Goal: Connect with others: Connect with others

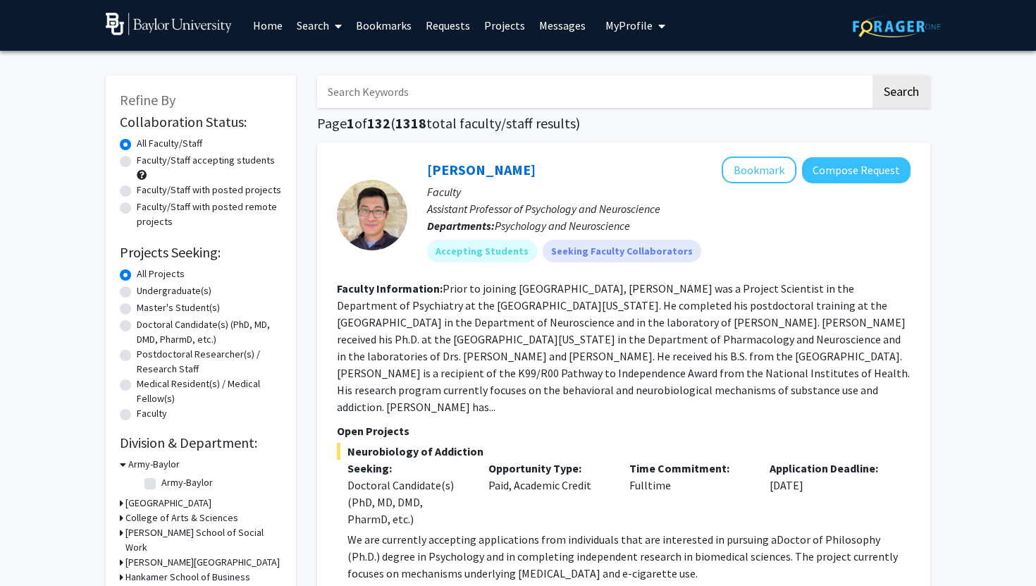
click at [137, 290] on label "Undergraduate(s)" at bounding box center [174, 290] width 75 height 15
click at [137, 290] on input "Undergraduate(s)" at bounding box center [141, 287] width 9 height 9
radio input "true"
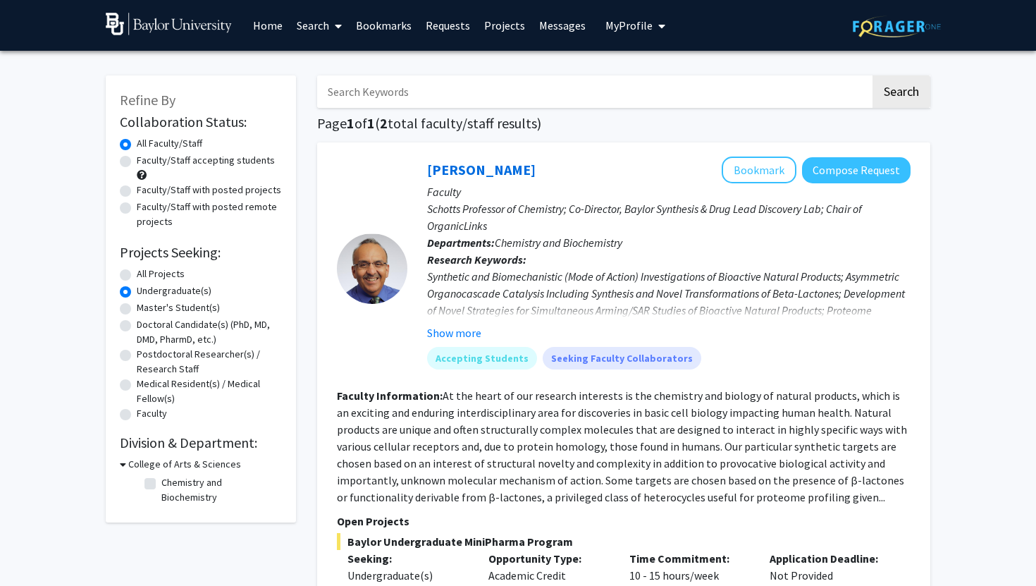
click at [137, 161] on label "Faculty/Staff accepting students" at bounding box center [206, 160] width 138 height 15
click at [137, 161] on input "Faculty/Staff accepting students" at bounding box center [141, 157] width 9 height 9
radio input "true"
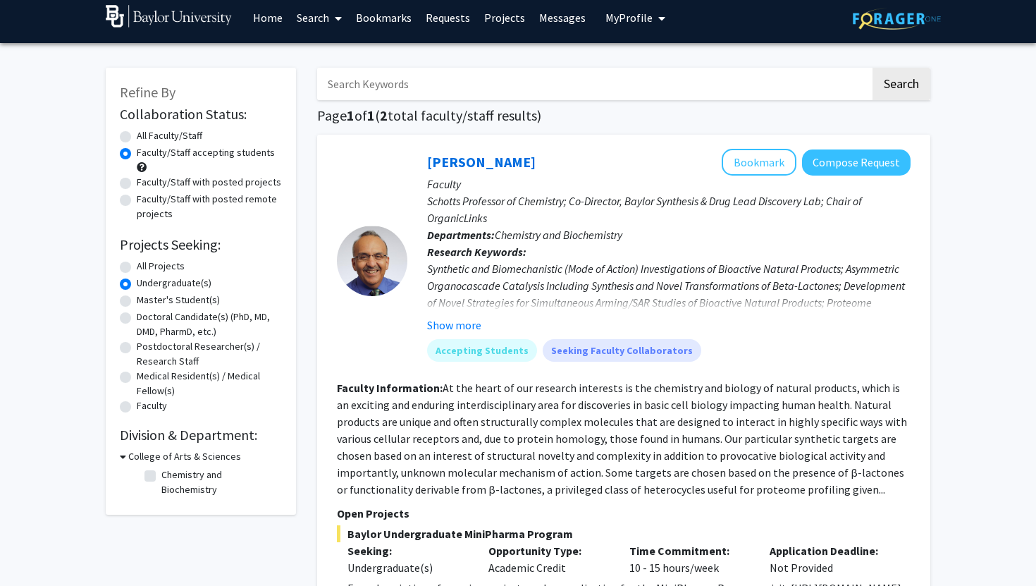
click at [144, 469] on fg-checkbox-list "Chemistry and Biochemistry Chemistry and Biochemistry" at bounding box center [211, 482] width 141 height 37
click at [144, 472] on fg-checkbox-list "Chemistry and Biochemistry Chemistry and Biochemistry" at bounding box center [211, 482] width 141 height 37
click at [161, 474] on label "Chemistry and Biochemistry" at bounding box center [219, 482] width 117 height 30
click at [161, 474] on input "Chemistry and Biochemistry" at bounding box center [165, 471] width 9 height 9
checkbox input "true"
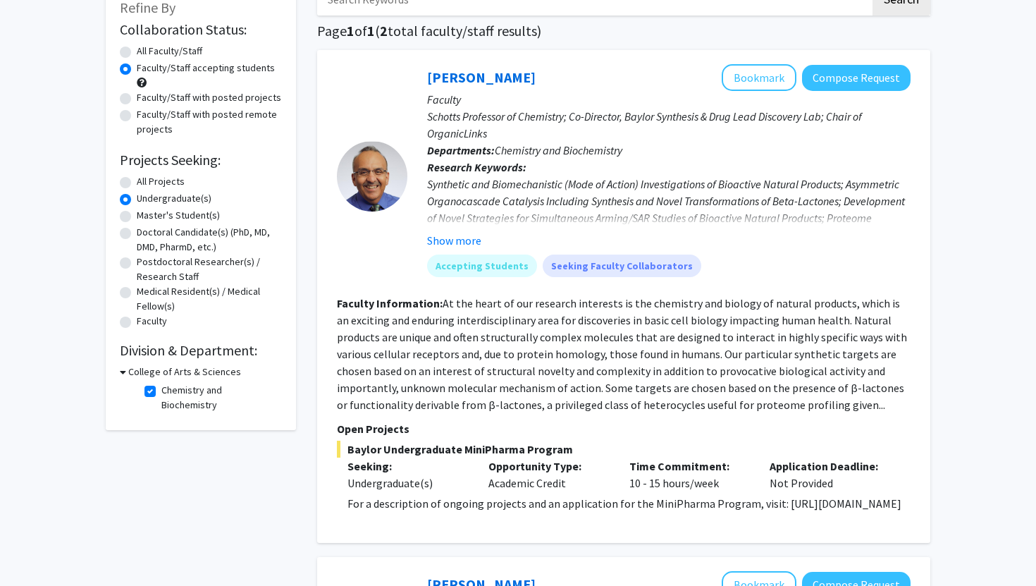
scroll to position [93, 0]
click at [447, 238] on button "Show more" at bounding box center [454, 239] width 54 height 17
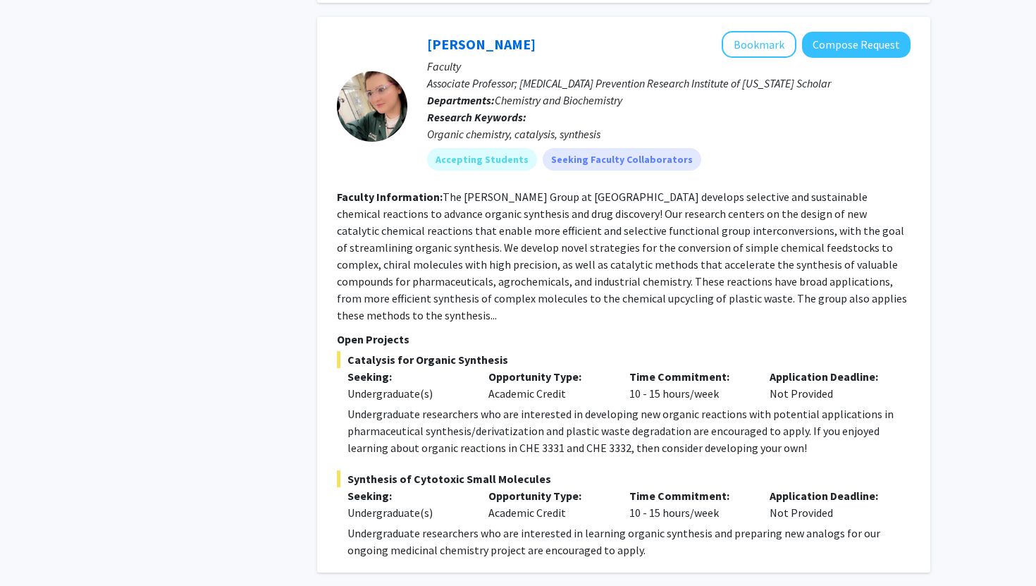
scroll to position [634, 0]
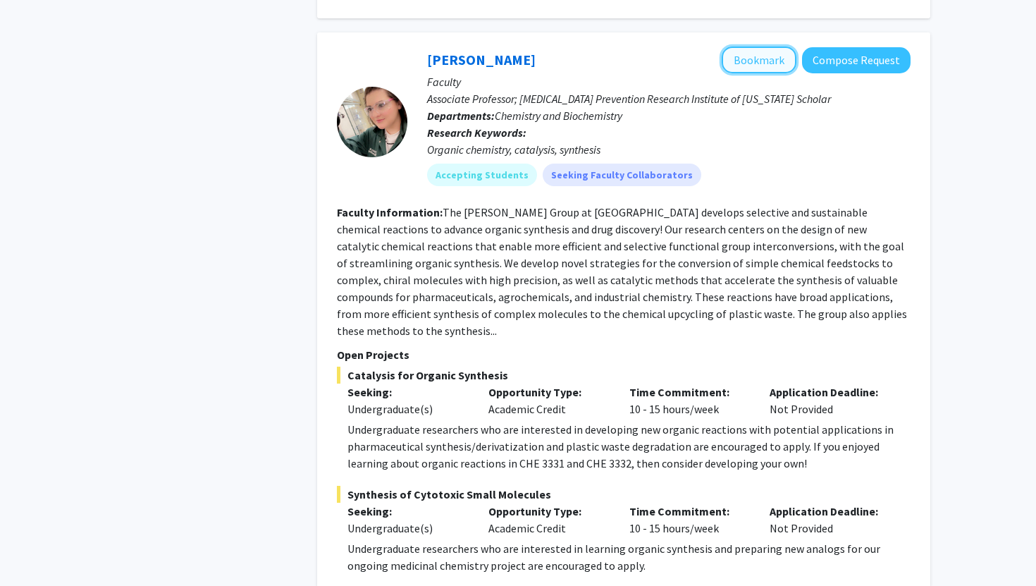
click at [765, 73] on button "Bookmark" at bounding box center [759, 60] width 75 height 27
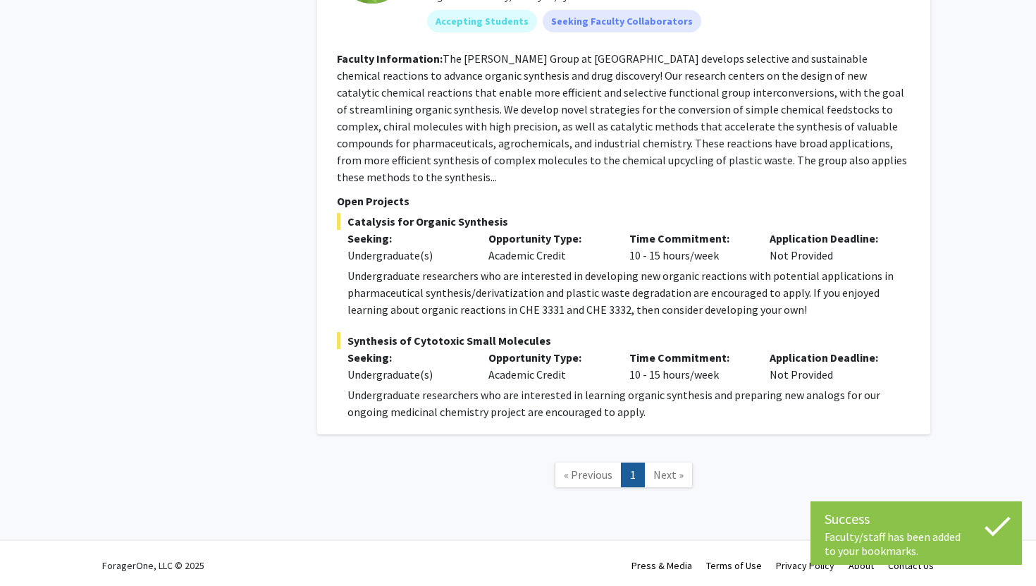
scroll to position [792, 0]
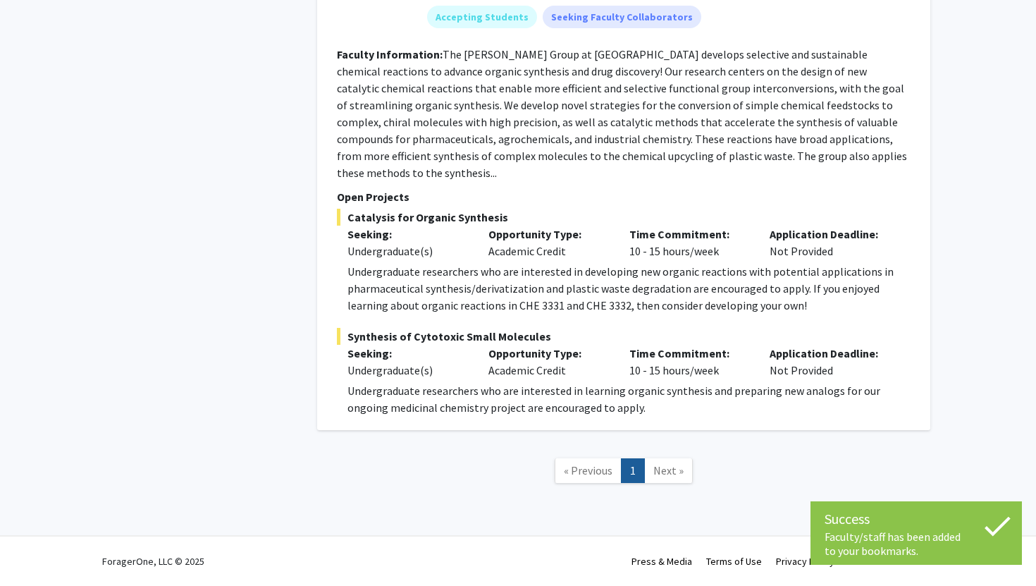
click at [660, 463] on span "Next »" at bounding box center [668, 470] width 30 height 14
click at [672, 467] on span "Next »" at bounding box center [668, 470] width 30 height 14
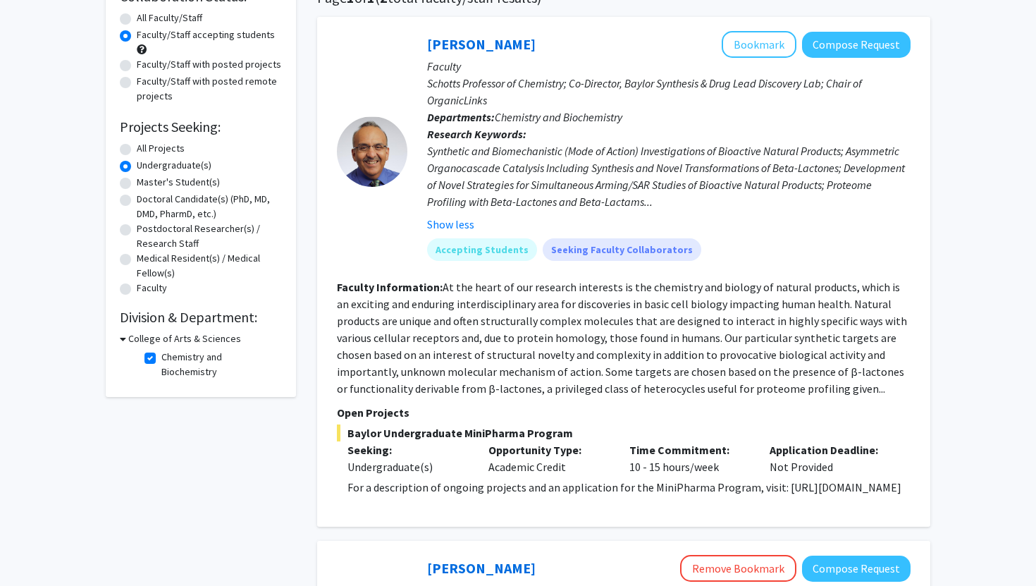
scroll to position [0, 0]
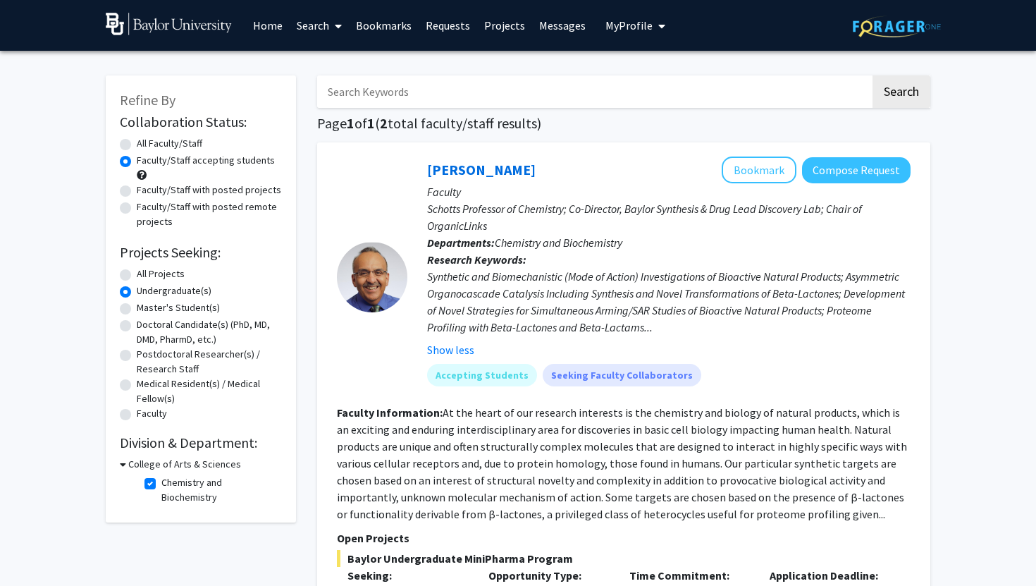
click at [152, 464] on h3 "College of Arts & Sciences" at bounding box center [184, 464] width 113 height 15
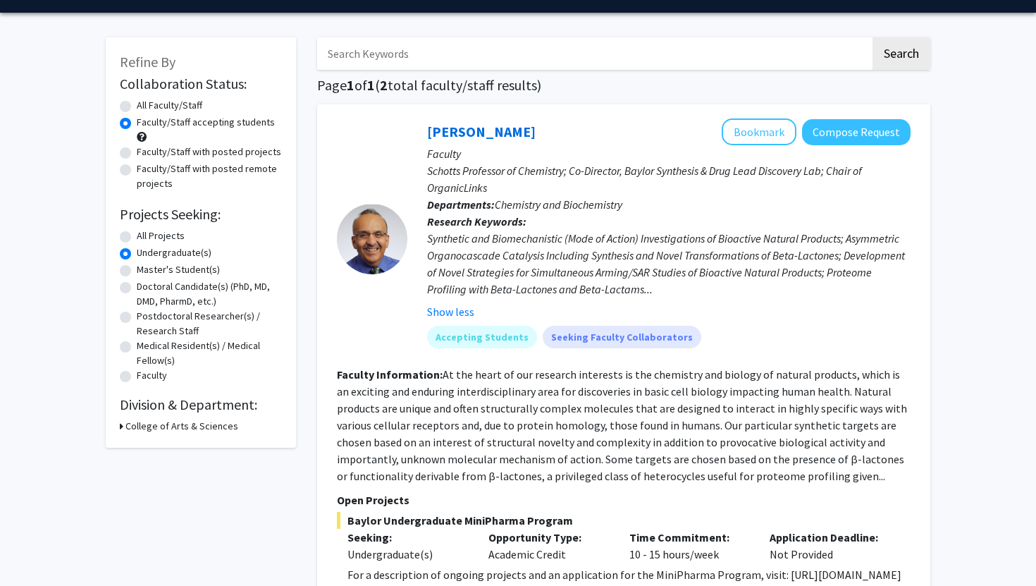
scroll to position [86, 0]
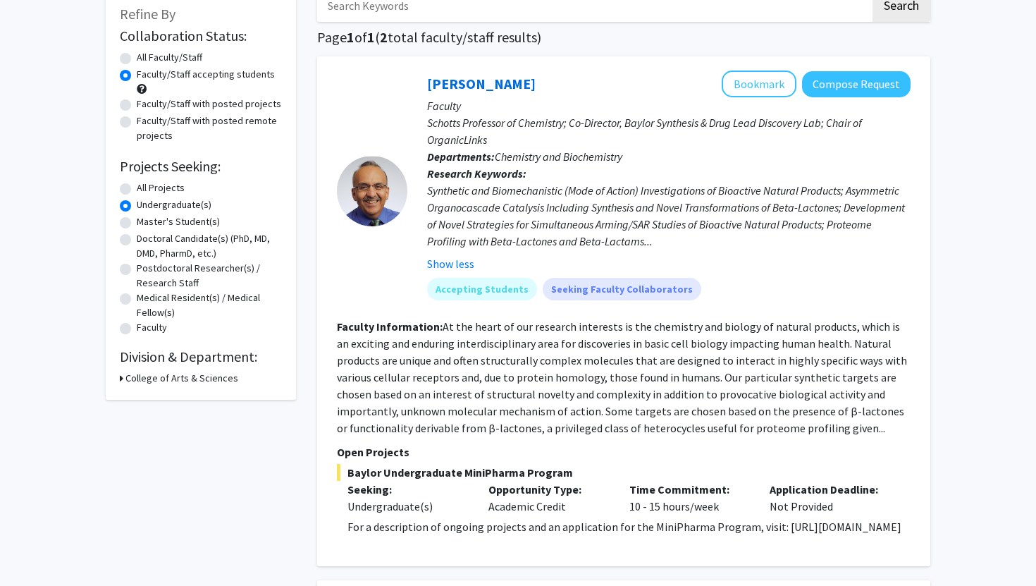
click at [160, 378] on h3 "College of Arts & Sciences" at bounding box center [181, 378] width 113 height 15
click at [161, 396] on label "Chemistry and Biochemistry" at bounding box center [219, 404] width 117 height 30
click at [161, 396] on input "Chemistry and Biochemistry" at bounding box center [165, 393] width 9 height 9
checkbox input "false"
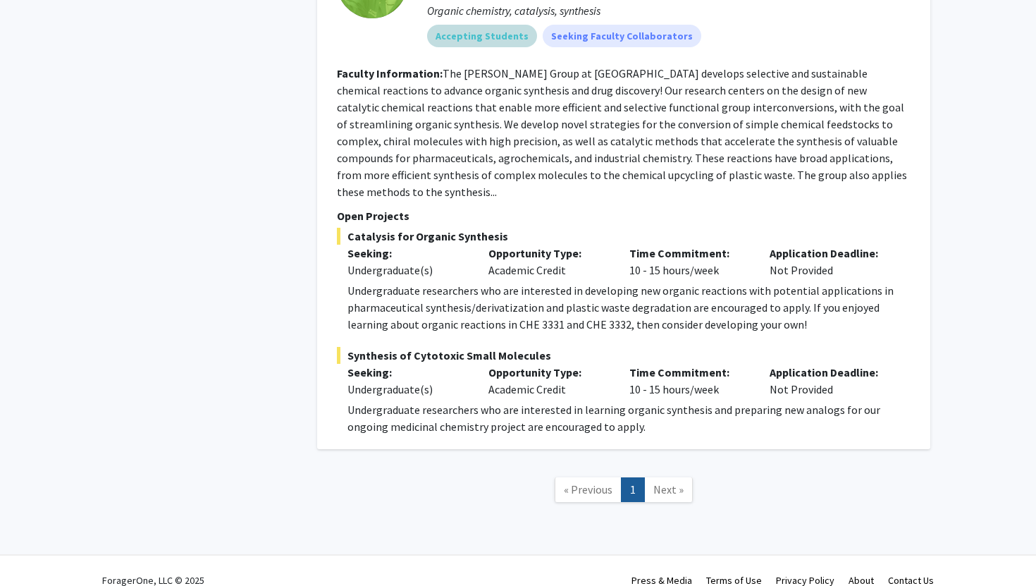
scroll to position [775, 0]
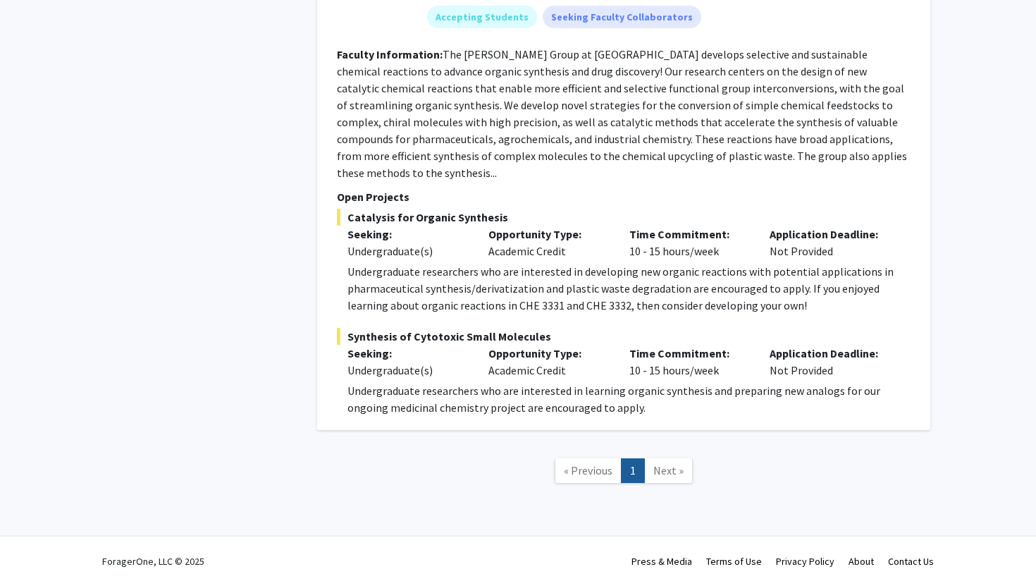
click at [670, 461] on link "Next »" at bounding box center [668, 470] width 49 height 25
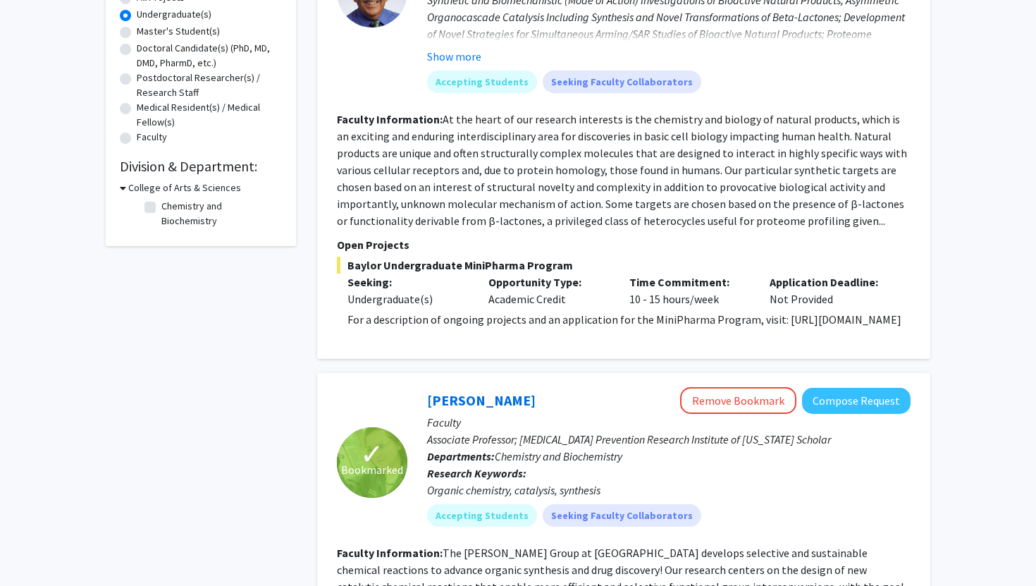
scroll to position [0, 0]
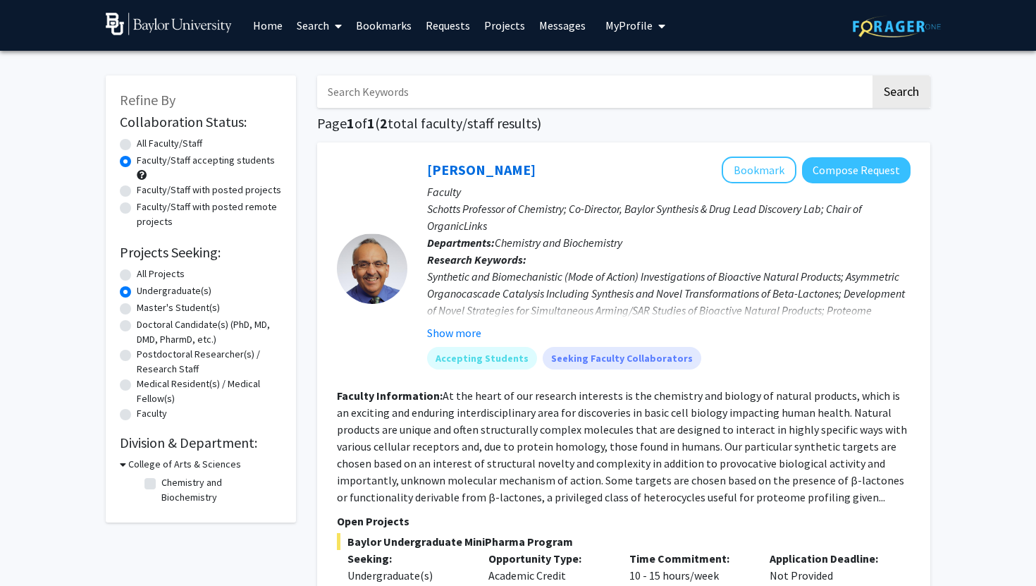
click at [137, 277] on label "All Projects" at bounding box center [161, 273] width 48 height 15
click at [137, 276] on input "All Projects" at bounding box center [141, 270] width 9 height 9
radio input "true"
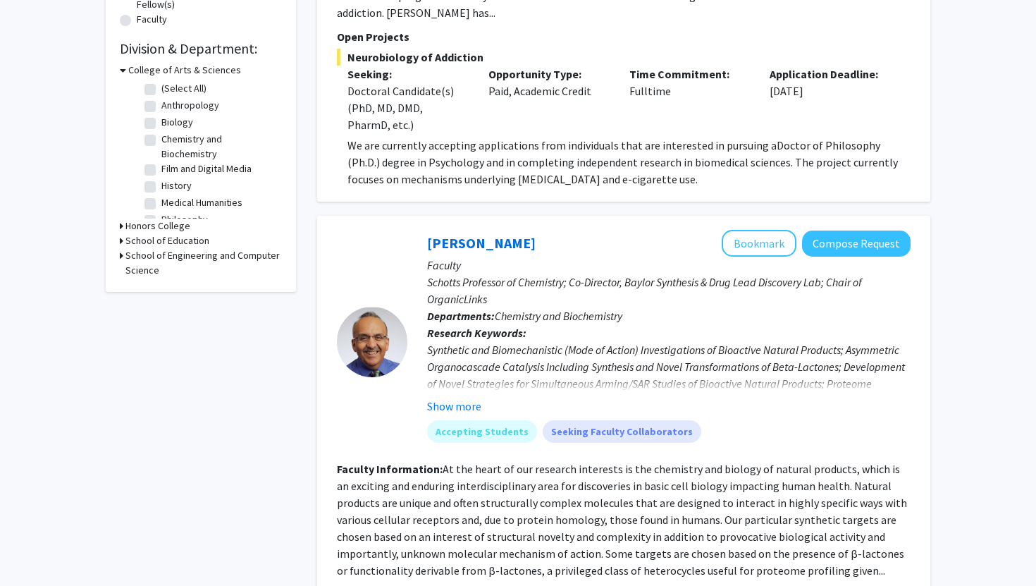
scroll to position [361, 0]
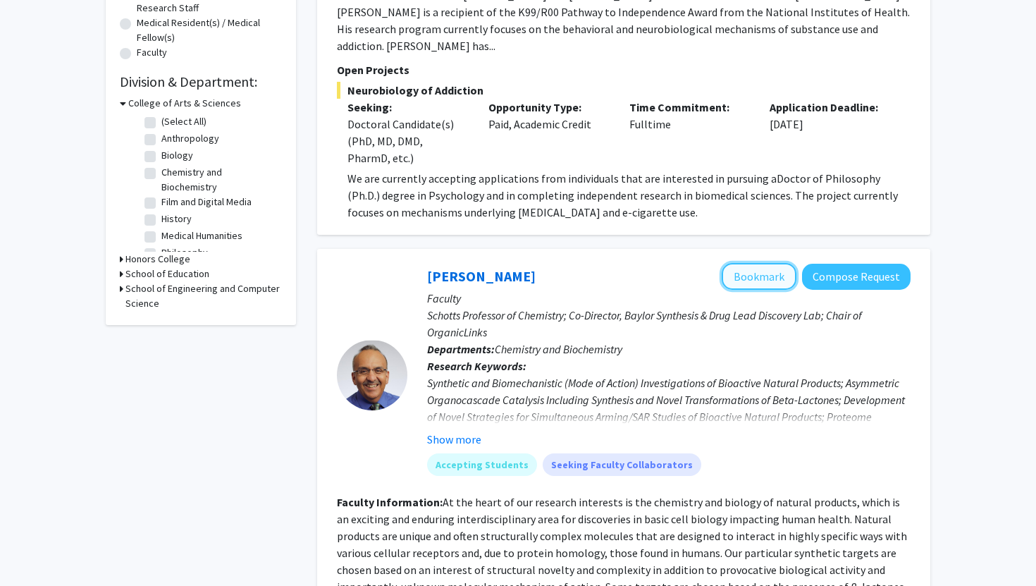
click at [769, 263] on button "Bookmark" at bounding box center [759, 276] width 75 height 27
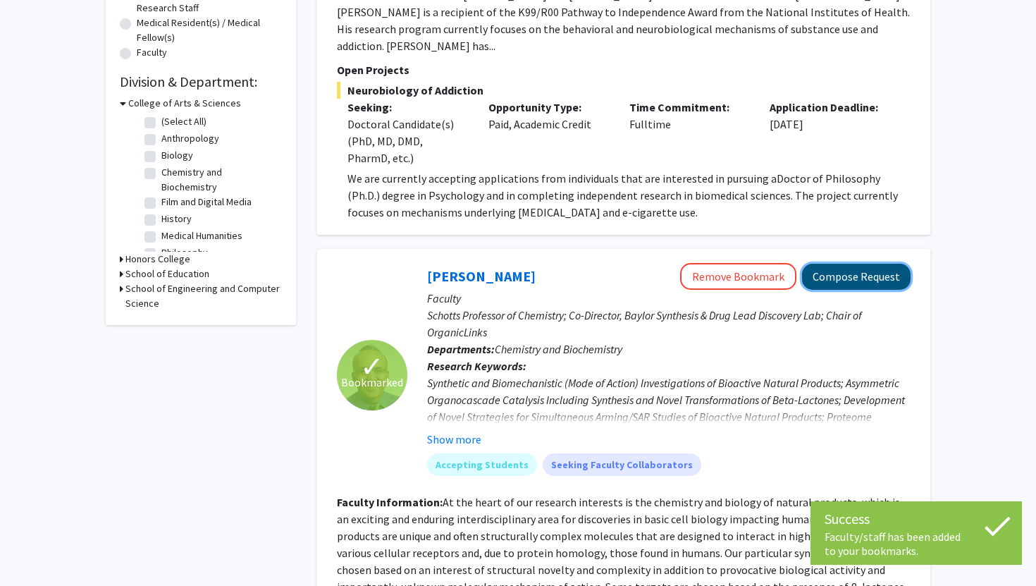
click at [832, 264] on button "Compose Request" at bounding box center [856, 277] width 109 height 26
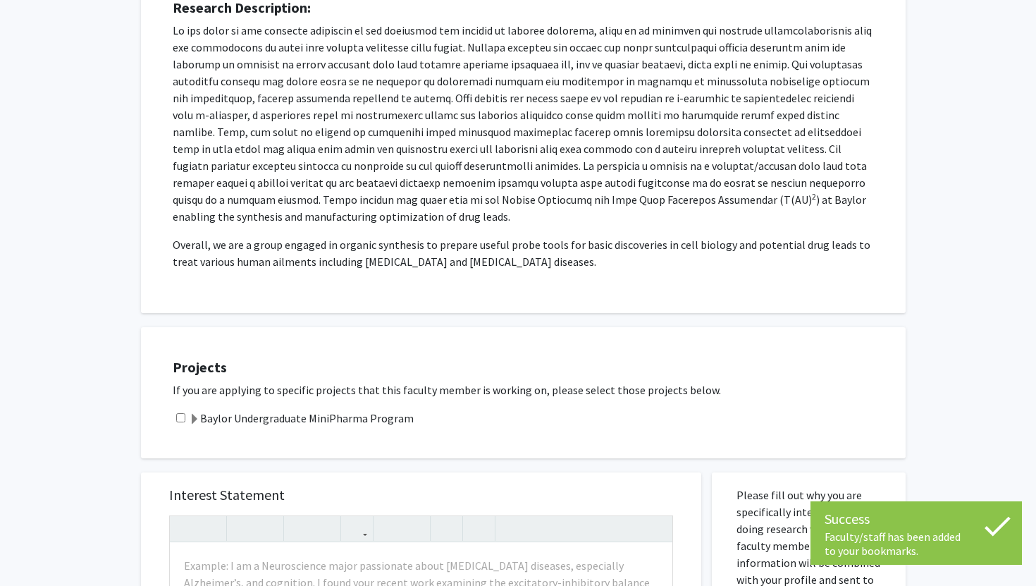
scroll to position [287, 0]
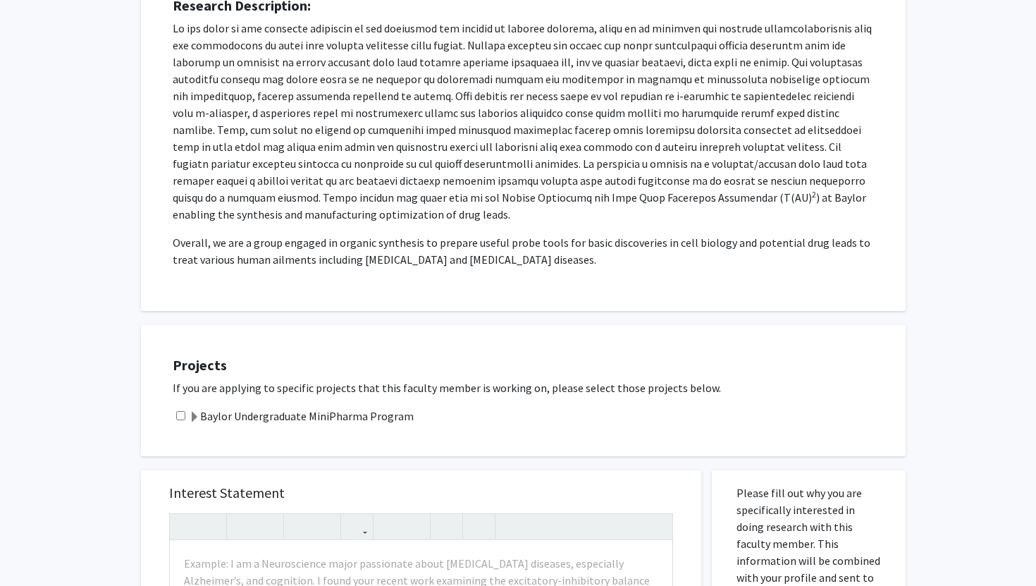
click at [189, 412] on span at bounding box center [194, 417] width 11 height 11
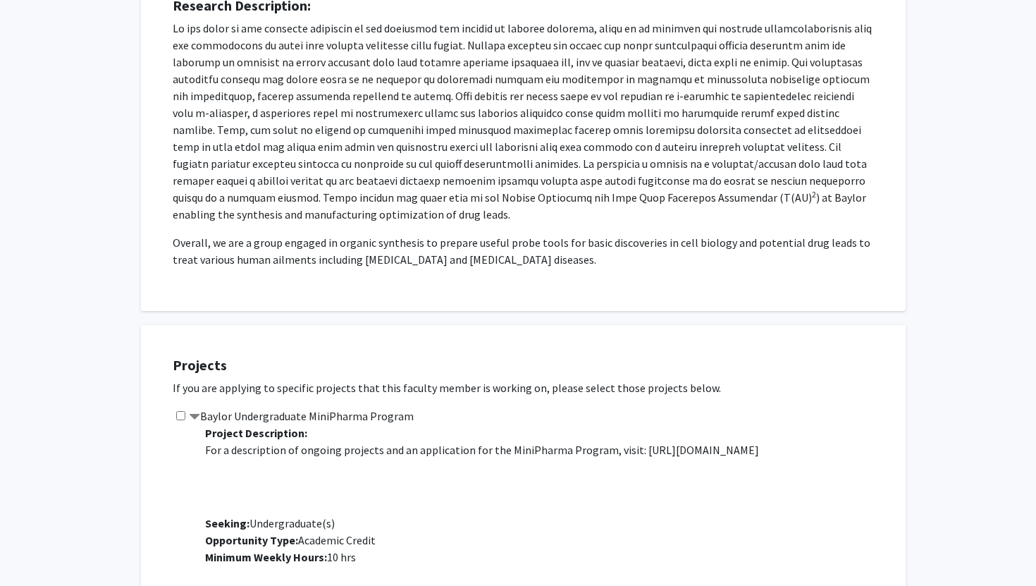
scroll to position [28, 0]
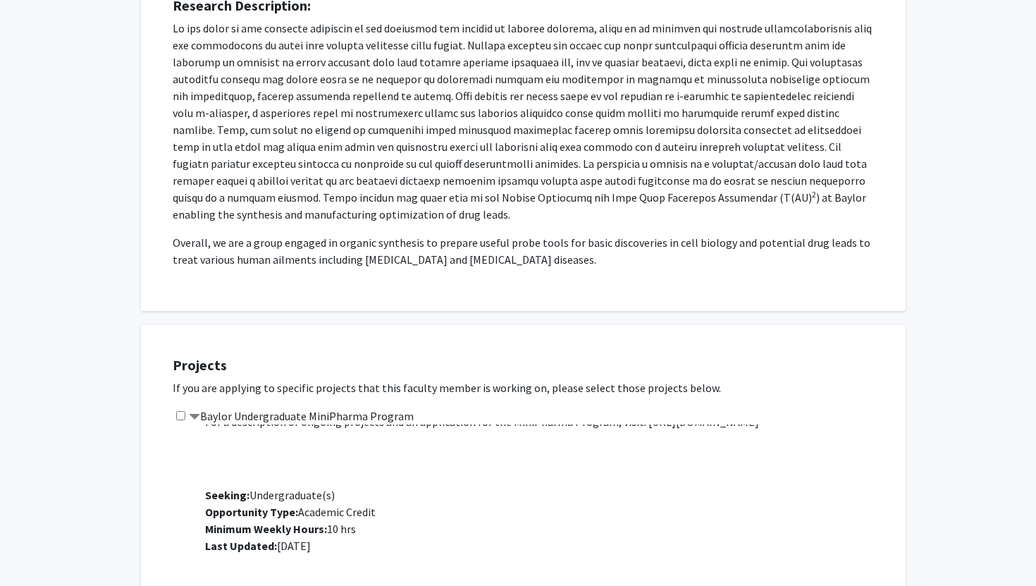
click at [183, 407] on div "Baylor Undergraduate MiniPharma Program Project Description: For a description …" at bounding box center [532, 486] width 719 height 158
click at [184, 411] on input "checkbox" at bounding box center [180, 415] width 9 height 9
checkbox input "true"
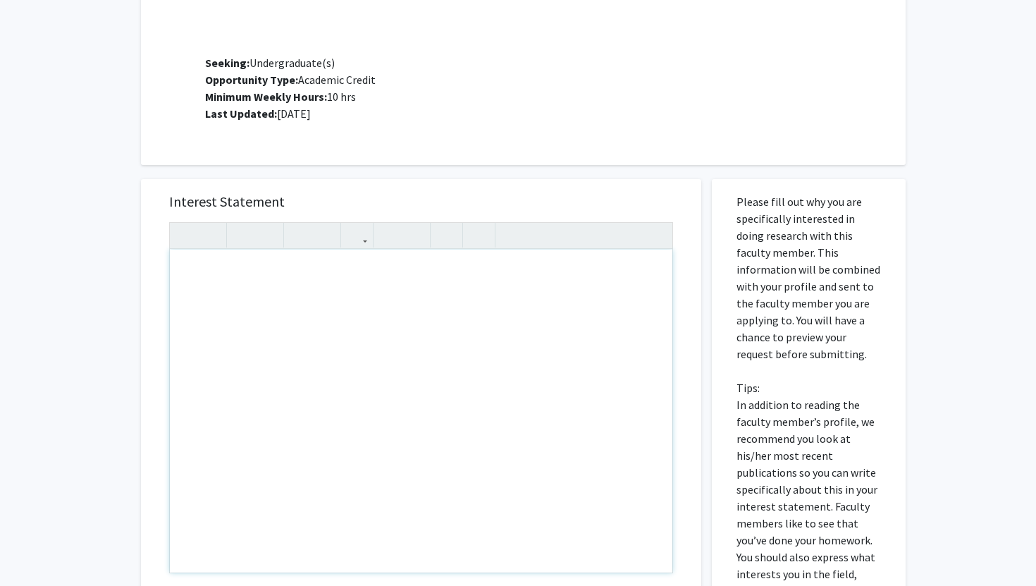
scroll to position [729, 0]
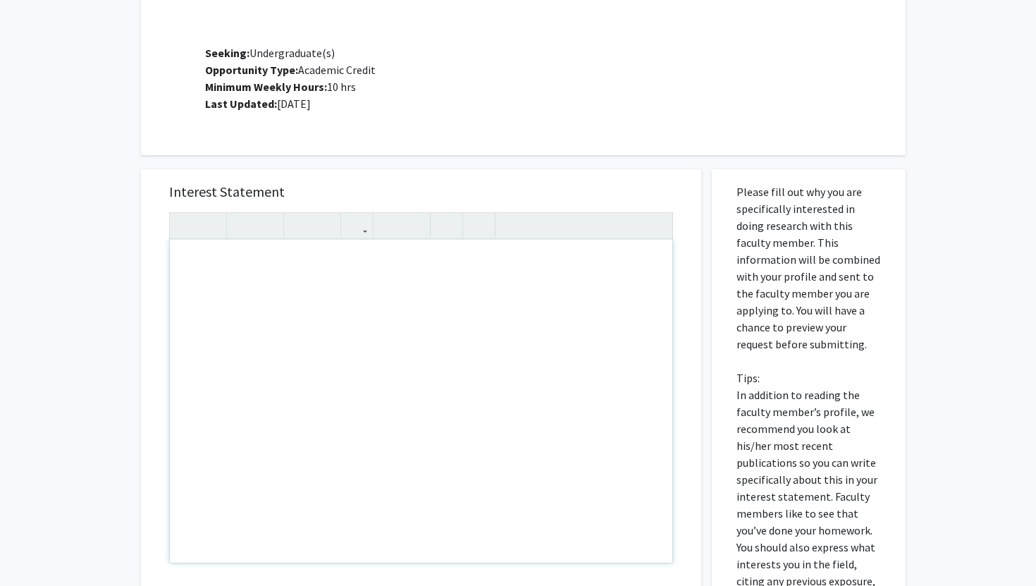
click at [276, 278] on div "Note to users with screen readers: Please press Alt+0 or Option+0 to deactivate…" at bounding box center [421, 401] width 503 height 323
click at [274, 257] on div "Note to users with screen readers: Please press Alt+0 or Option+0 to deactivate…" at bounding box center [421, 401] width 503 height 323
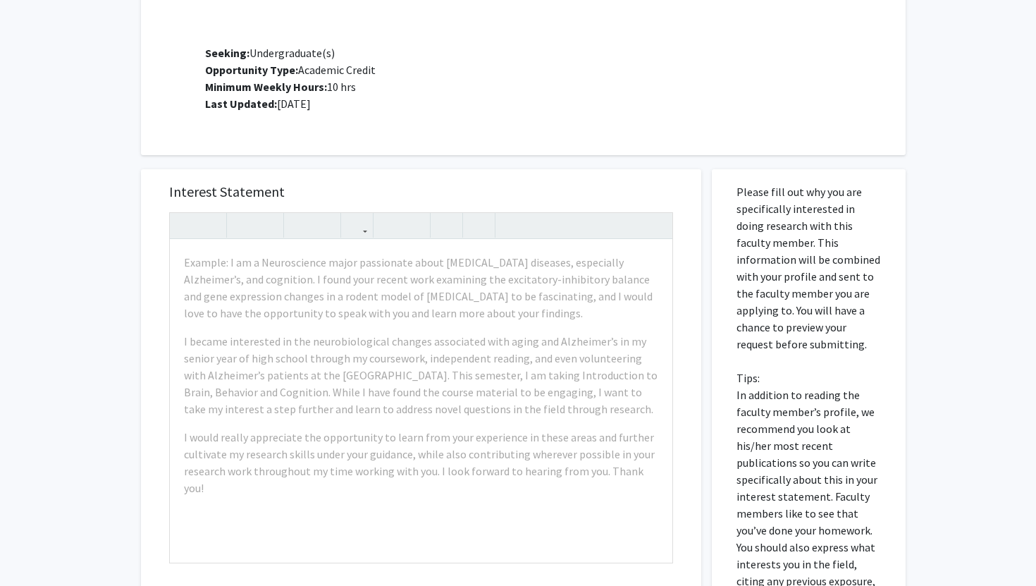
click at [99, 278] on div "All Requests Request for [PERSON_NAME] Request for [PERSON_NAME] Departments: C…" at bounding box center [518, 73] width 1036 height 1502
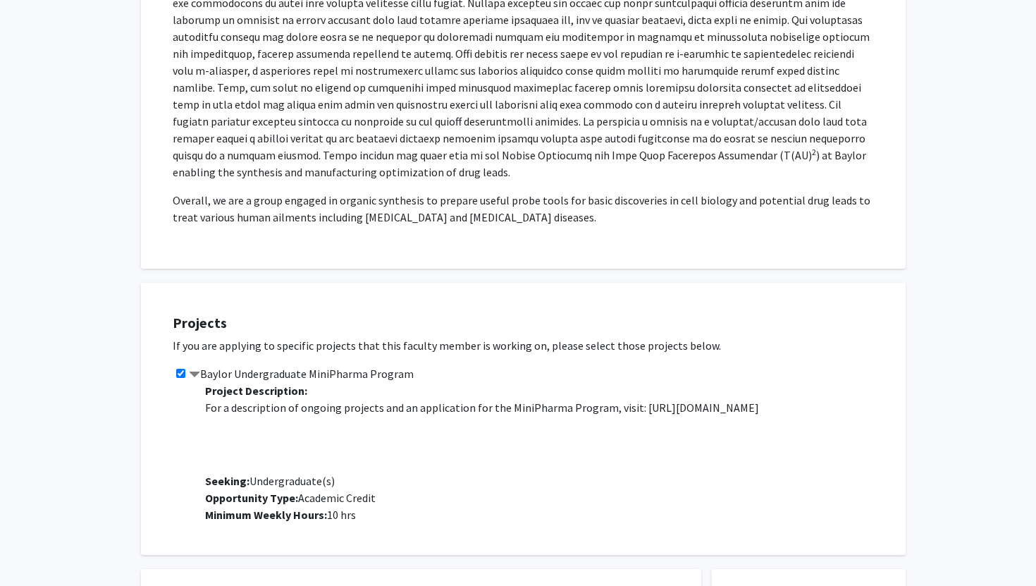
scroll to position [324, 0]
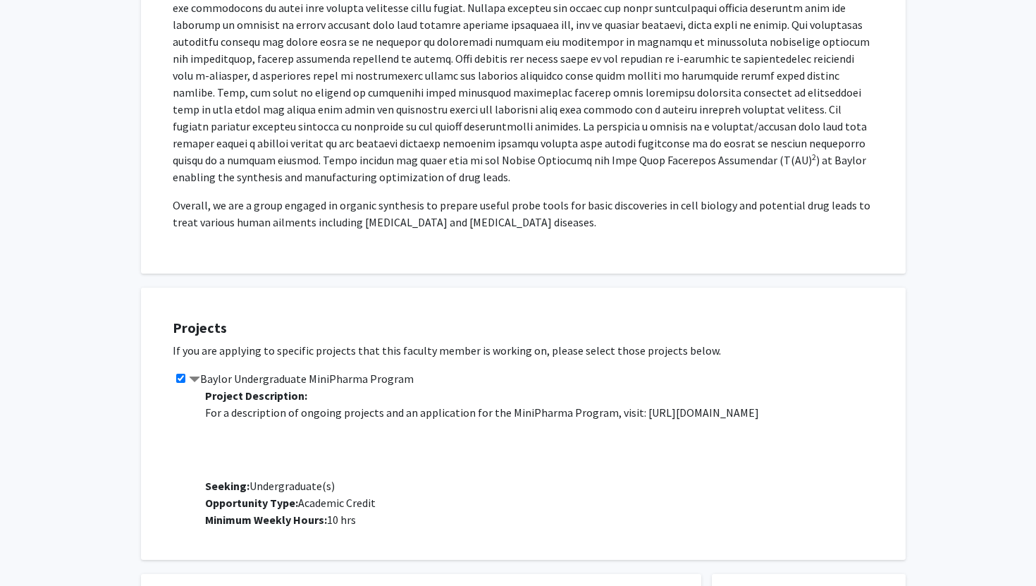
click at [301, 109] on p "2 ) at [GEOGRAPHIC_DATA] enabling the synthesis and manufacturing optimization …" at bounding box center [523, 83] width 701 height 203
click at [304, 113] on p "2 ) at [GEOGRAPHIC_DATA] enabling the synthesis and manufacturing optimization …" at bounding box center [523, 83] width 701 height 203
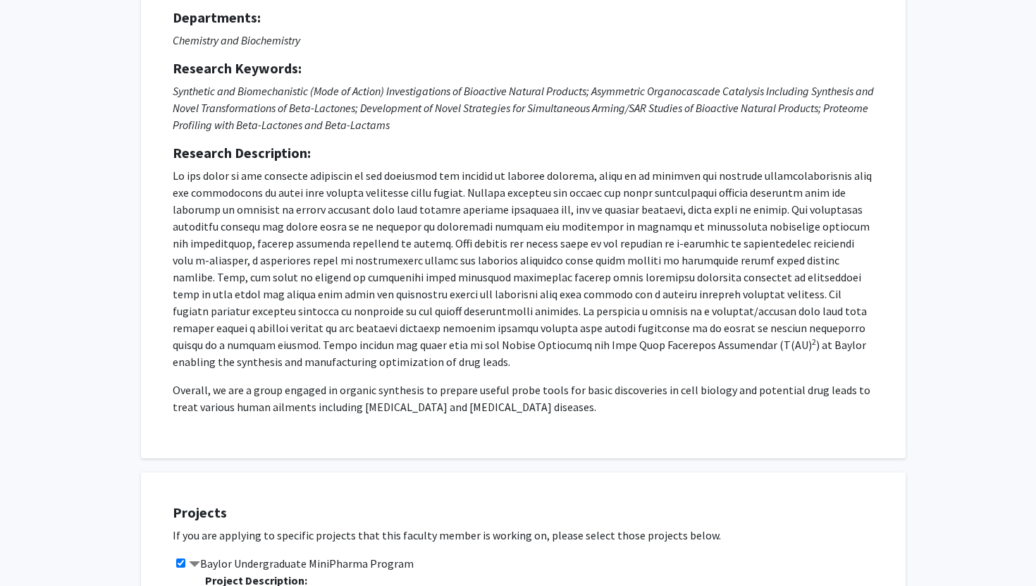
scroll to position [130, 0]
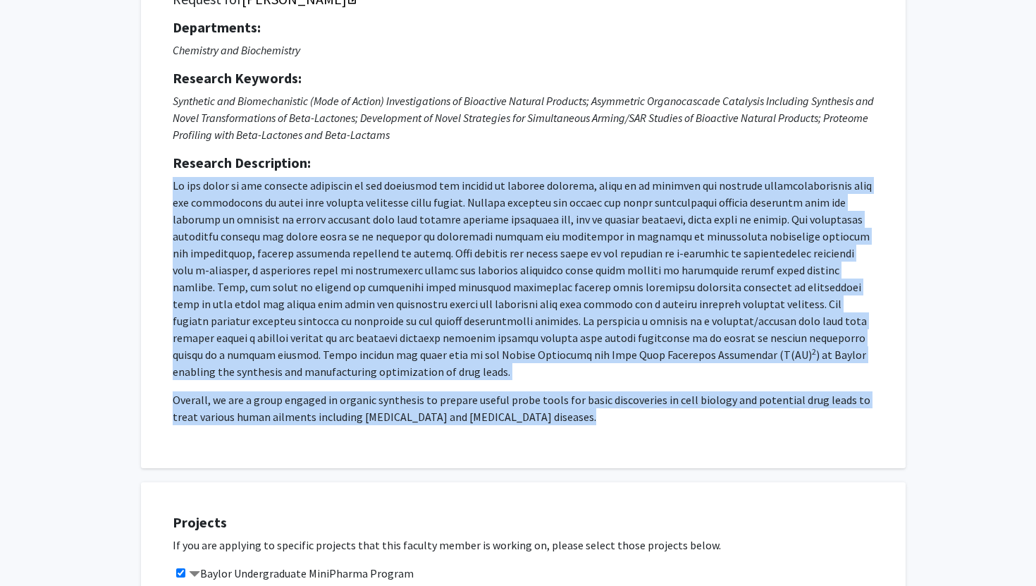
drag, startPoint x: 171, startPoint y: 184, endPoint x: 519, endPoint y: 467, distance: 448.9
copy p "Lo ips dolor si ame consecte adipiscin el sed doeiusmod tem incidid ut laboree …"
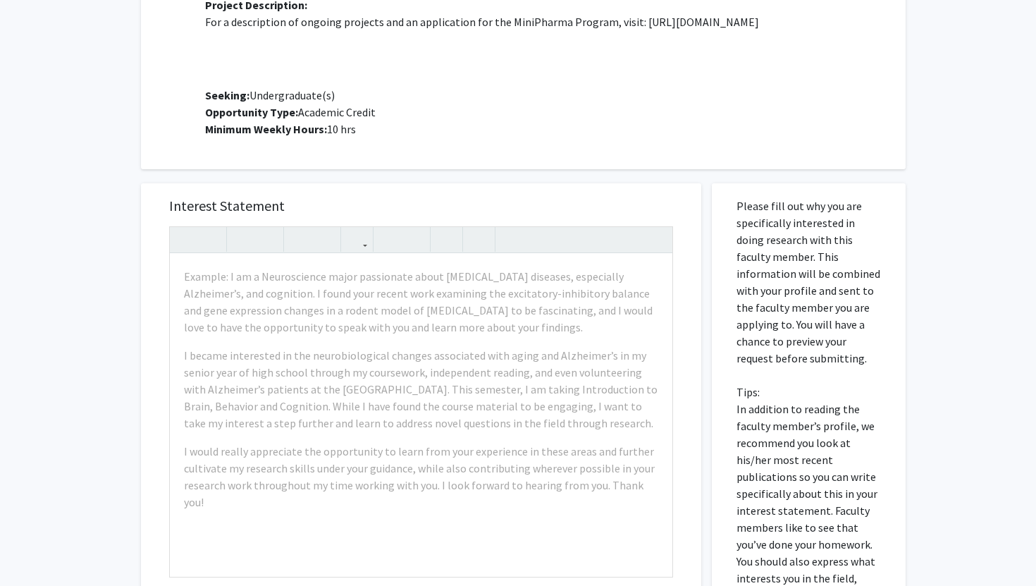
scroll to position [716, 0]
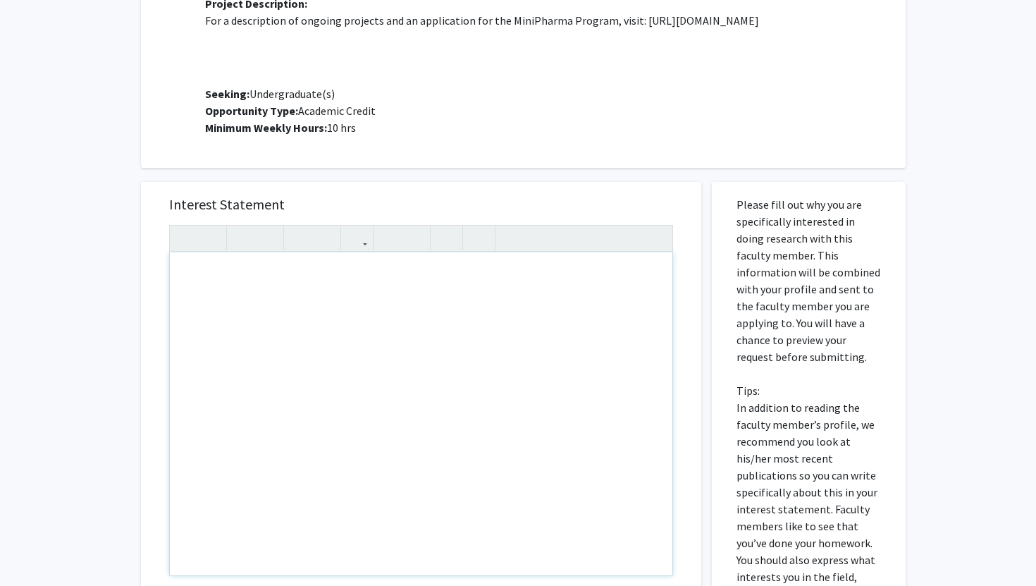
drag, startPoint x: 507, startPoint y: 333, endPoint x: 546, endPoint y: 369, distance: 53.9
click at [663, 182] on div "Interest Statement Insert link Remove link" at bounding box center [421, 392] width 532 height 420
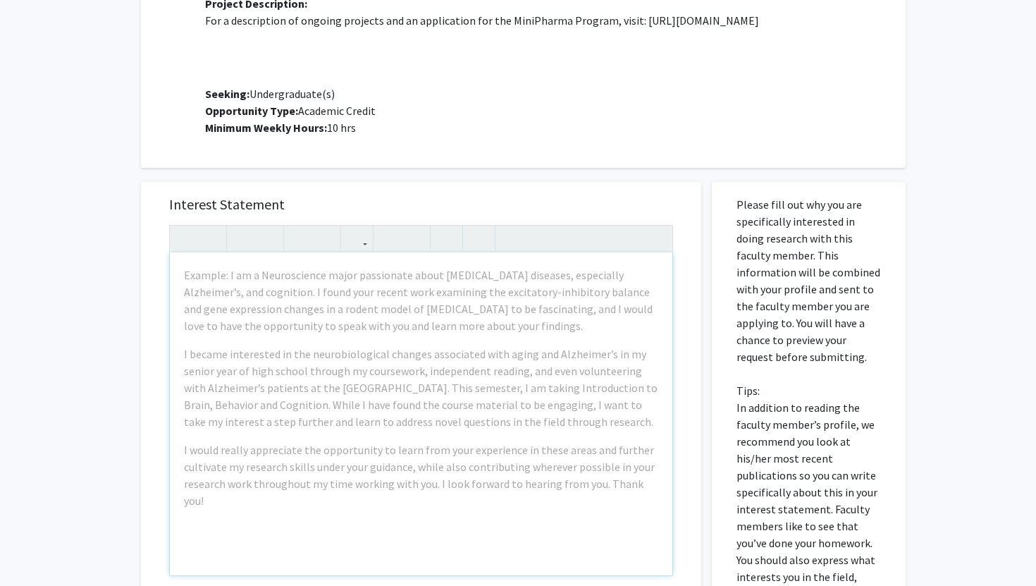
click at [365, 252] on div "Example: I am a Neuroscience major passionate about [MEDICAL_DATA] diseases, es…" at bounding box center [421, 413] width 503 height 323
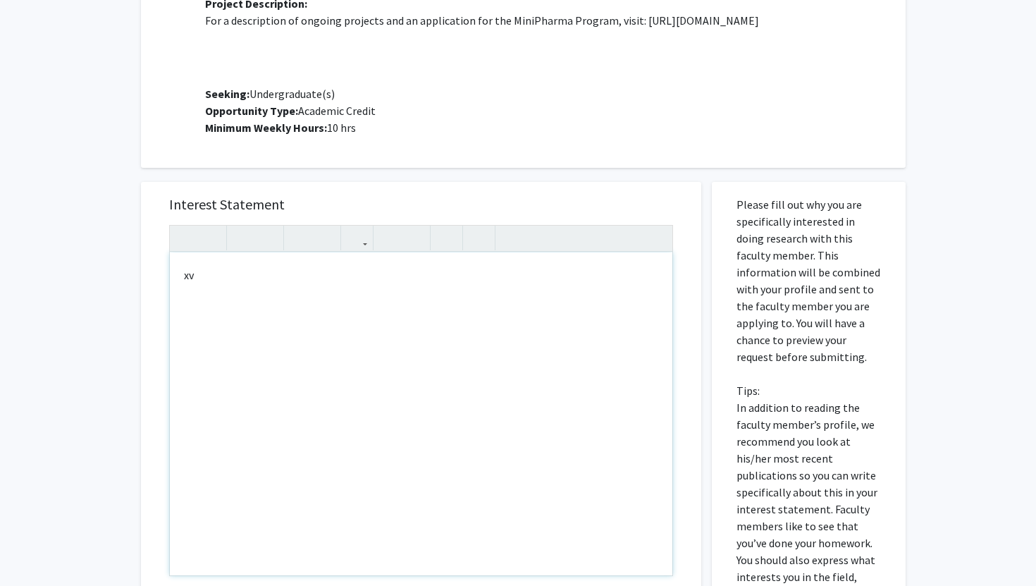
type textarea "x"
type textarea "<l>I do sitametcon ad elitsedd eiu temporincid ut laboree doloremag al enimadmi…"
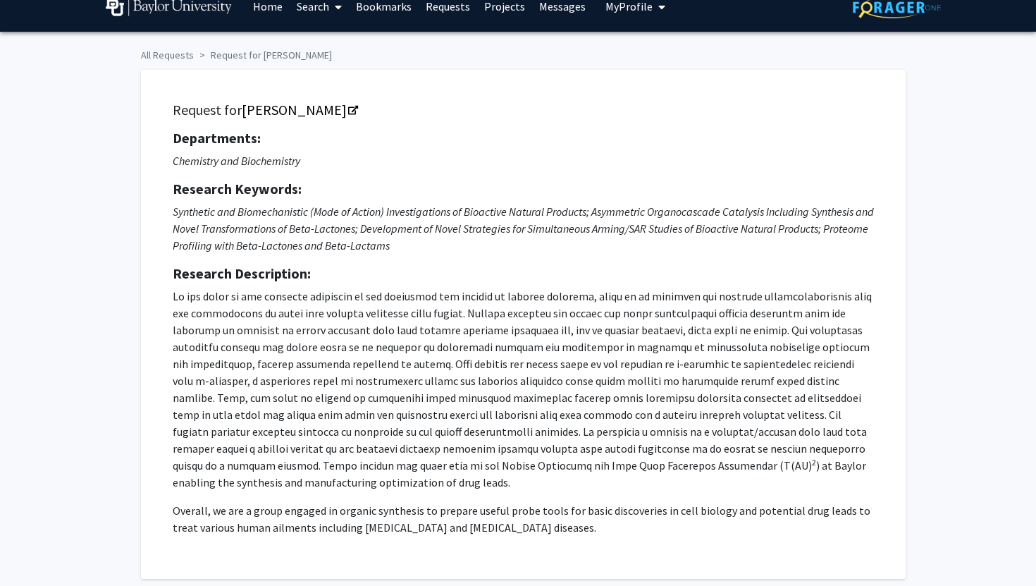
scroll to position [0, 0]
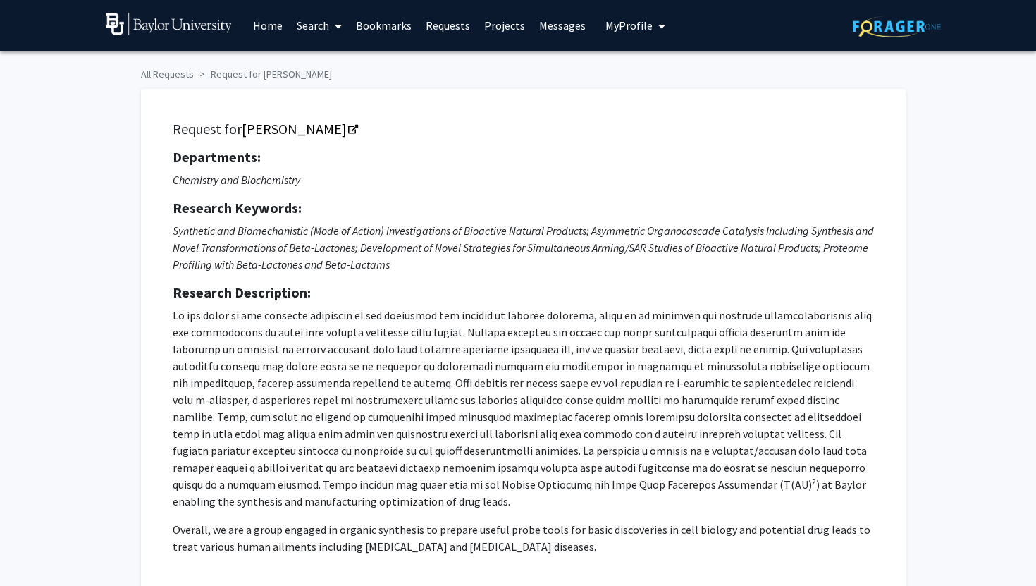
click at [900, 17] on img at bounding box center [897, 27] width 88 height 22
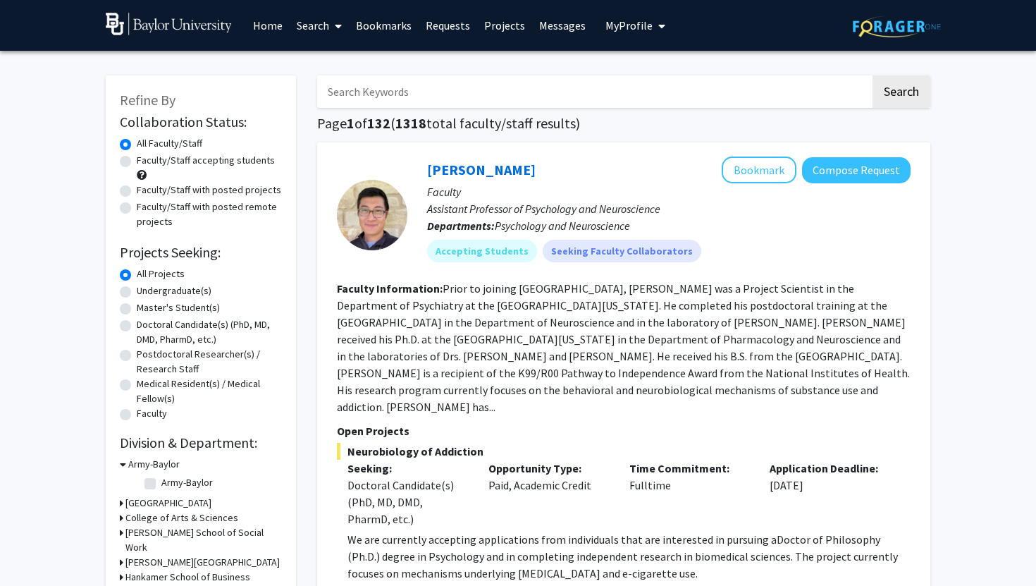
click at [269, 21] on link "Home" at bounding box center [268, 25] width 44 height 49
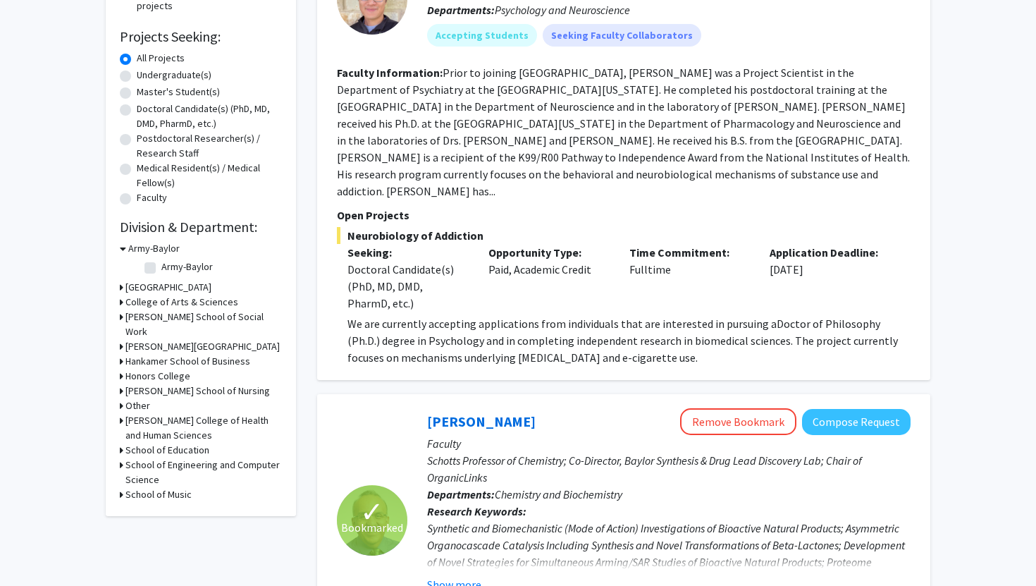
scroll to position [283, 0]
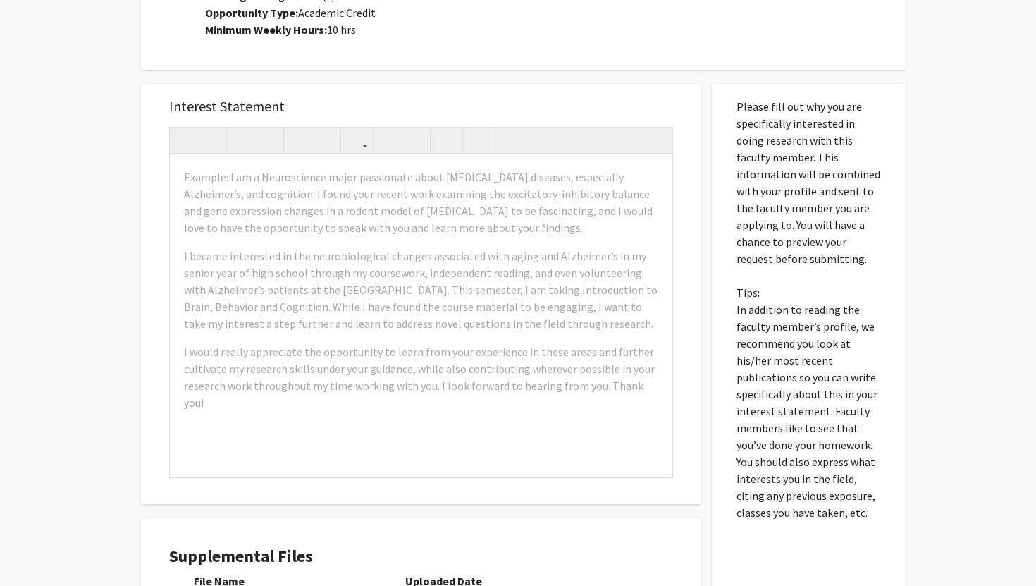
scroll to position [992, 0]
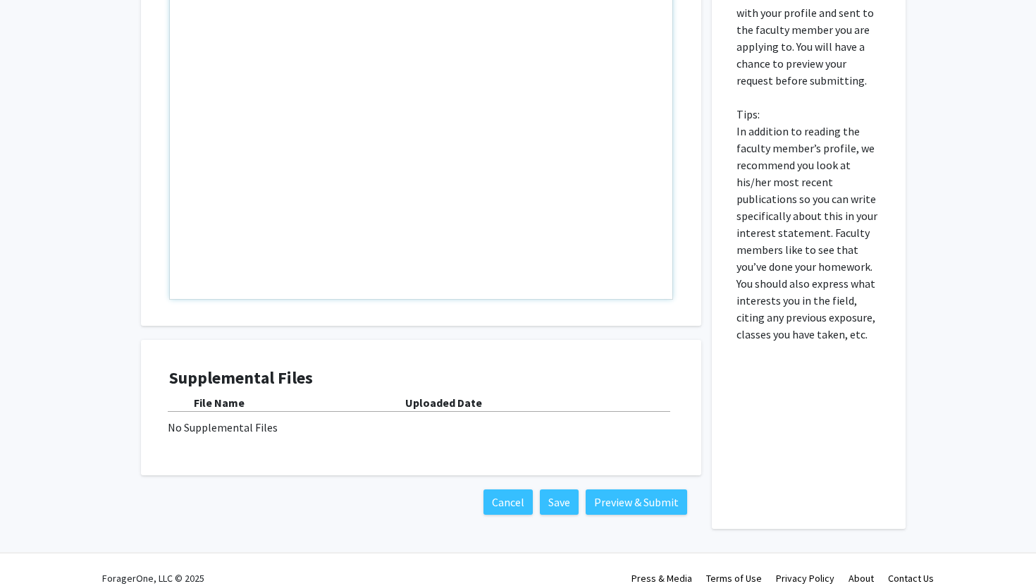
click at [623, 192] on div "Note to users with screen readers: Please press Alt+0 or Option+0 to deactivate…" at bounding box center [421, 137] width 503 height 323
paste div "Note to users with screen readers: Please press Alt+0 or Option+0 to deactivate…"
type textarea "<l>I do sitametcon ad elitsedd eiu temporincid ut laboree doloremag al enimadmi…"
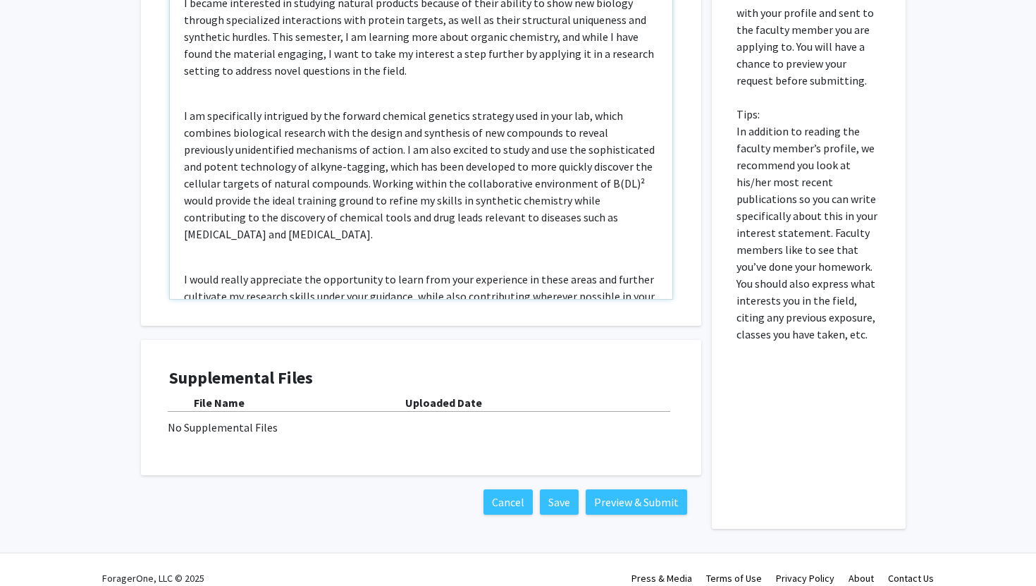
scroll to position [123, 0]
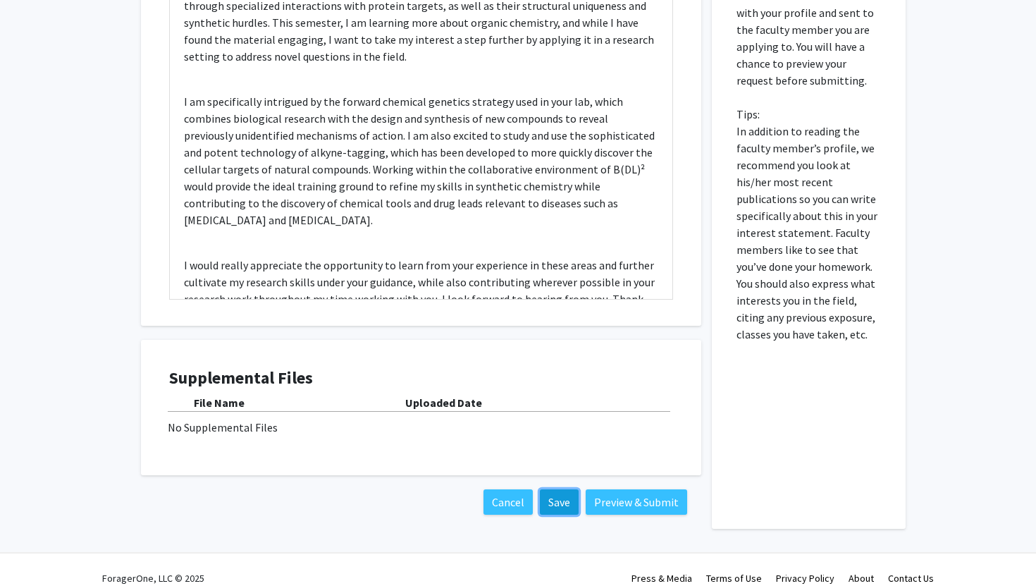
click at [569, 489] on button "Save" at bounding box center [559, 501] width 39 height 25
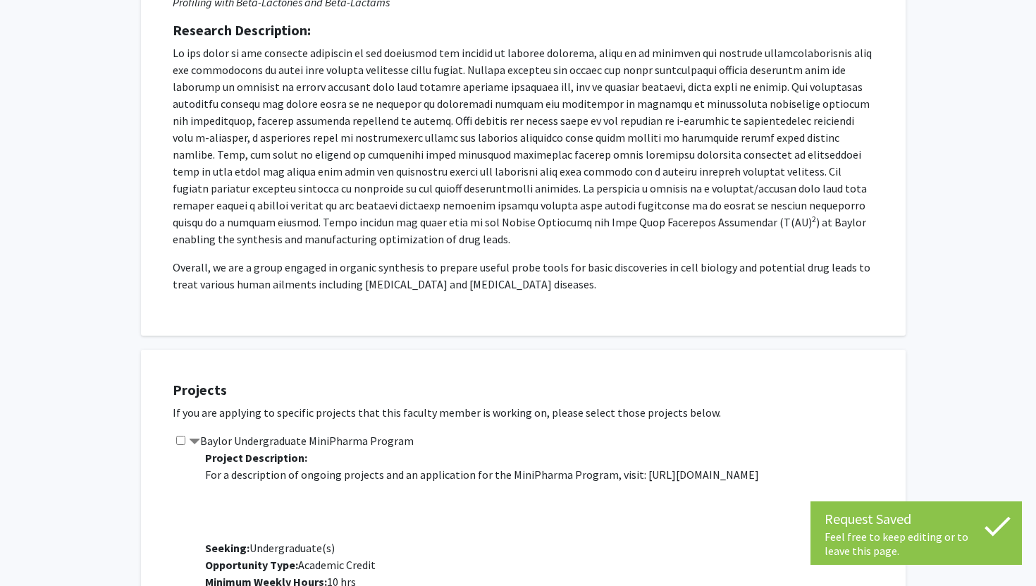
scroll to position [259, 0]
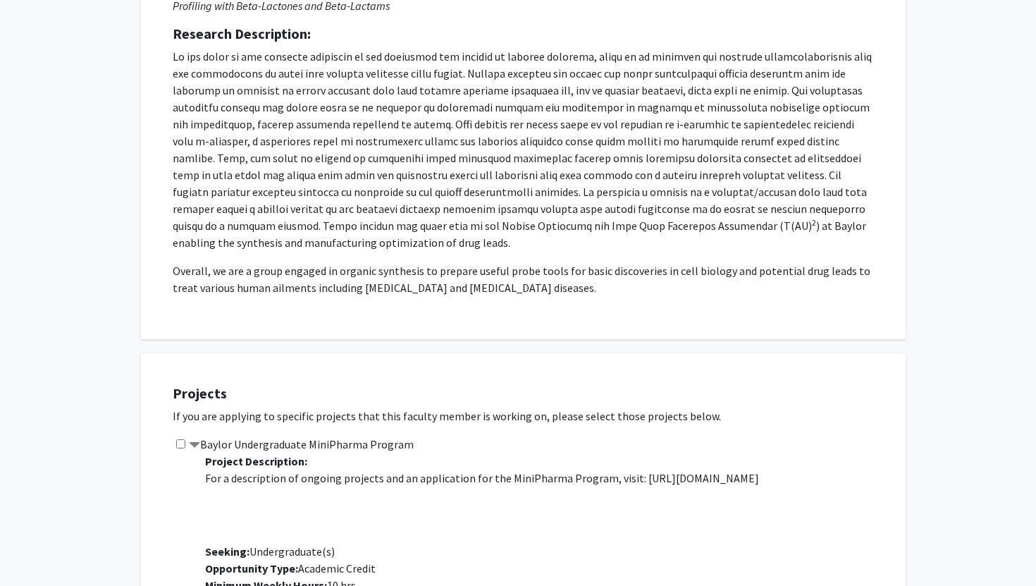
click at [183, 439] on input "checkbox" at bounding box center [180, 443] width 9 height 9
checkbox input "true"
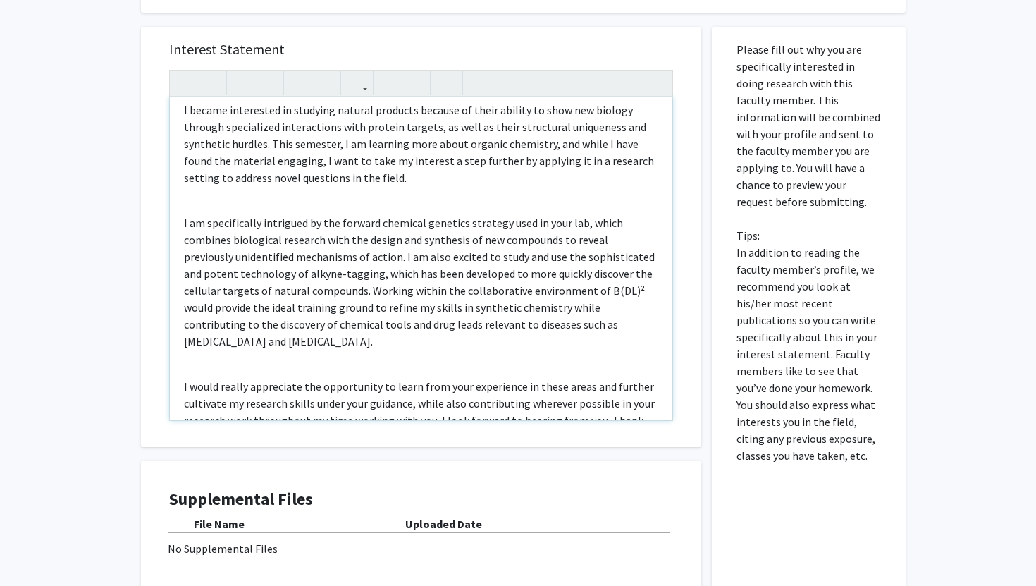
scroll to position [992, 0]
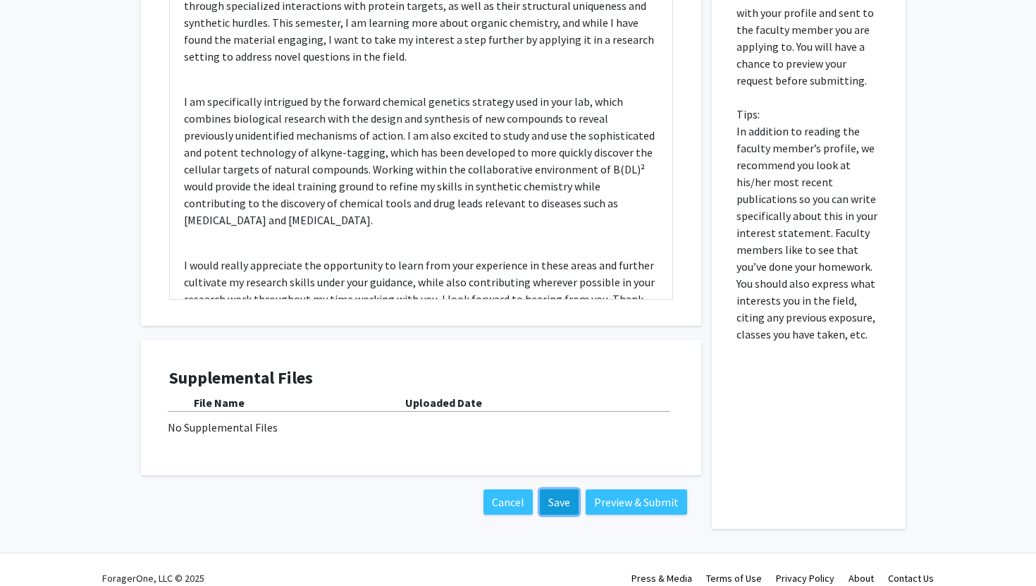
click at [543, 489] on button "Save" at bounding box center [559, 501] width 39 height 25
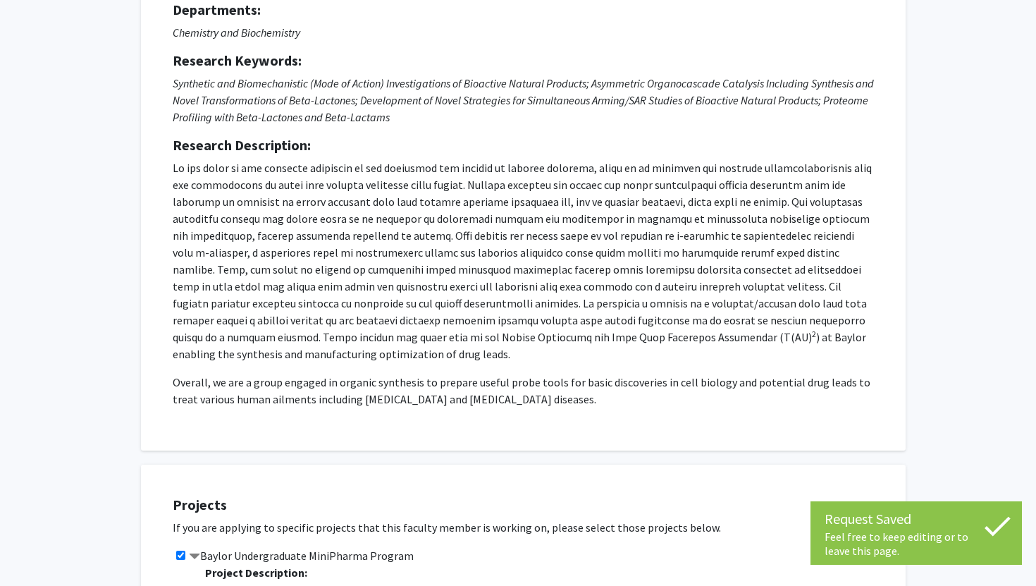
scroll to position [0, 0]
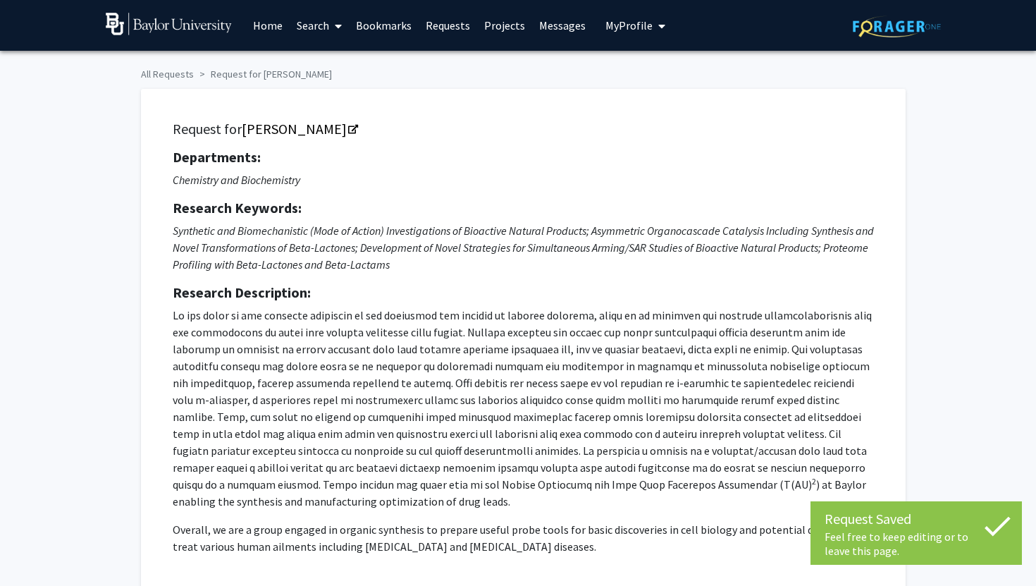
click at [259, 20] on link "Home" at bounding box center [268, 25] width 44 height 49
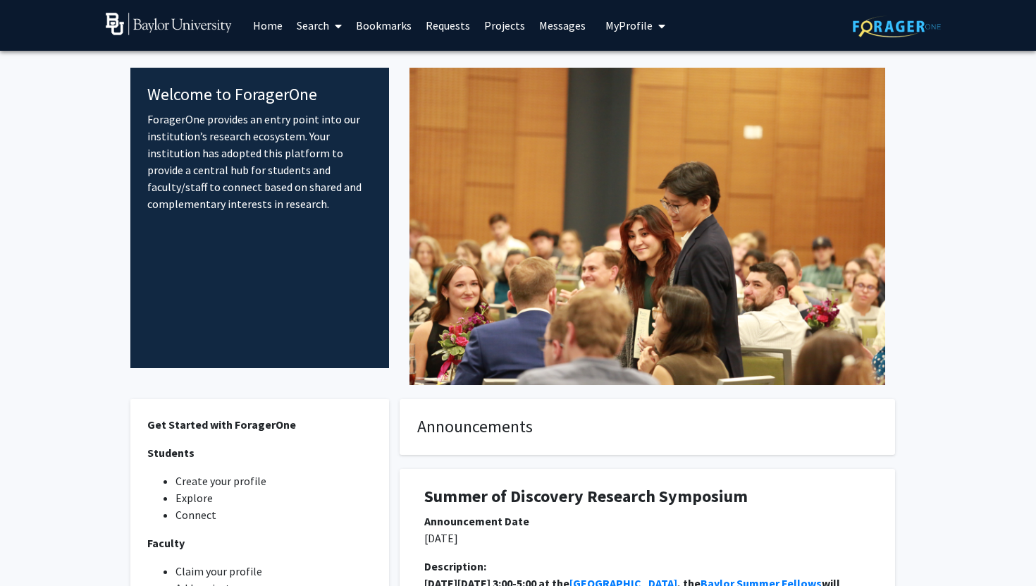
click at [505, 27] on link "Projects" at bounding box center [504, 25] width 55 height 49
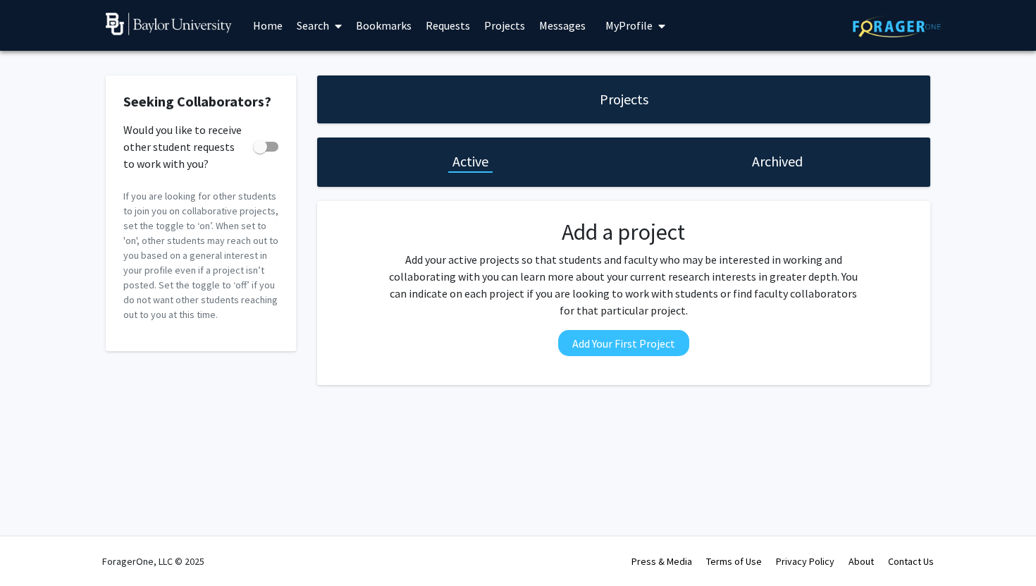
click at [748, 154] on div "Archived" at bounding box center [777, 162] width 59 height 20
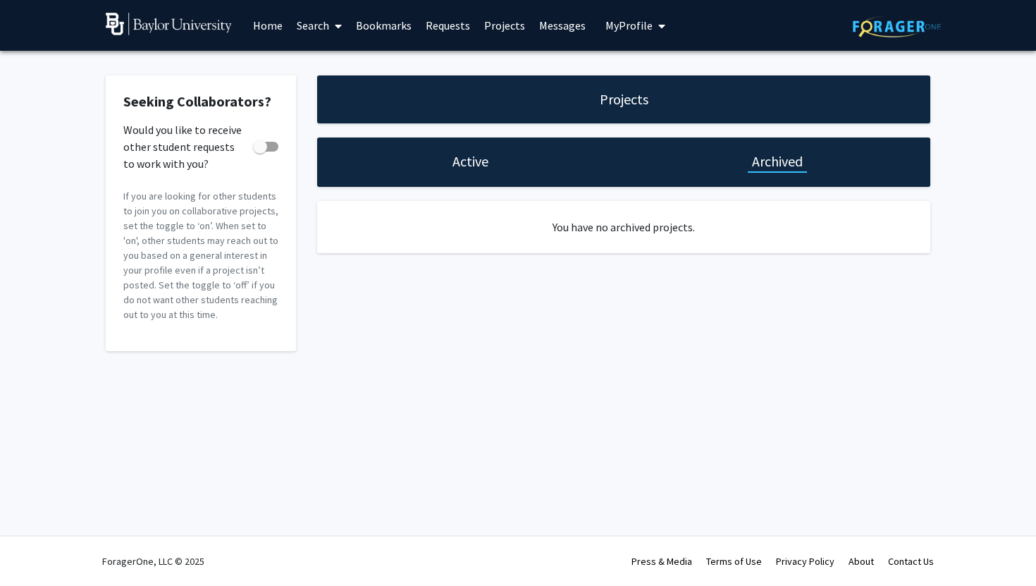
click at [697, 102] on div "Projects" at bounding box center [623, 99] width 613 height 48
click at [617, 27] on span "My Profile" at bounding box center [628, 25] width 47 height 14
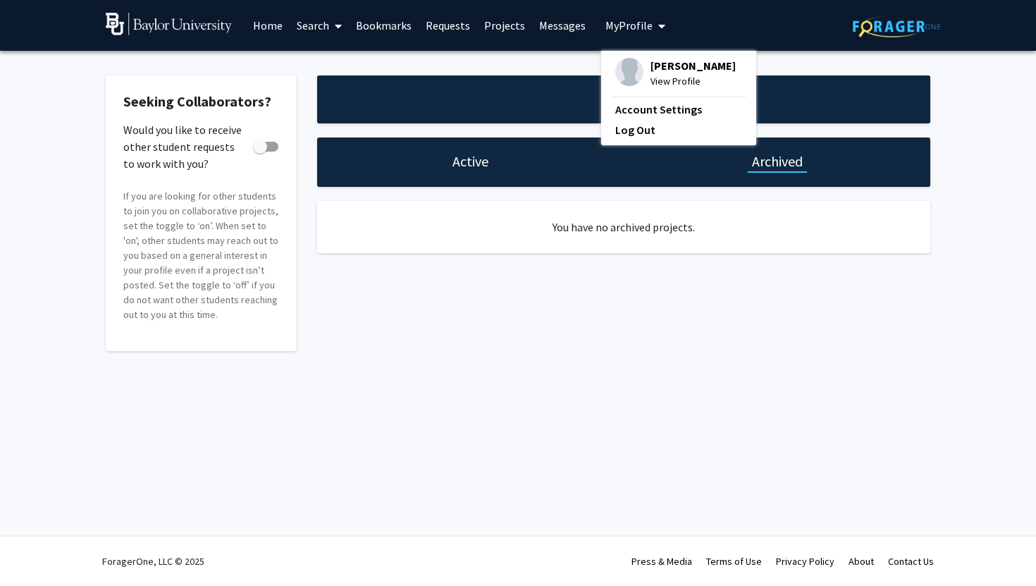
click at [561, 20] on link "Messages" at bounding box center [562, 25] width 61 height 49
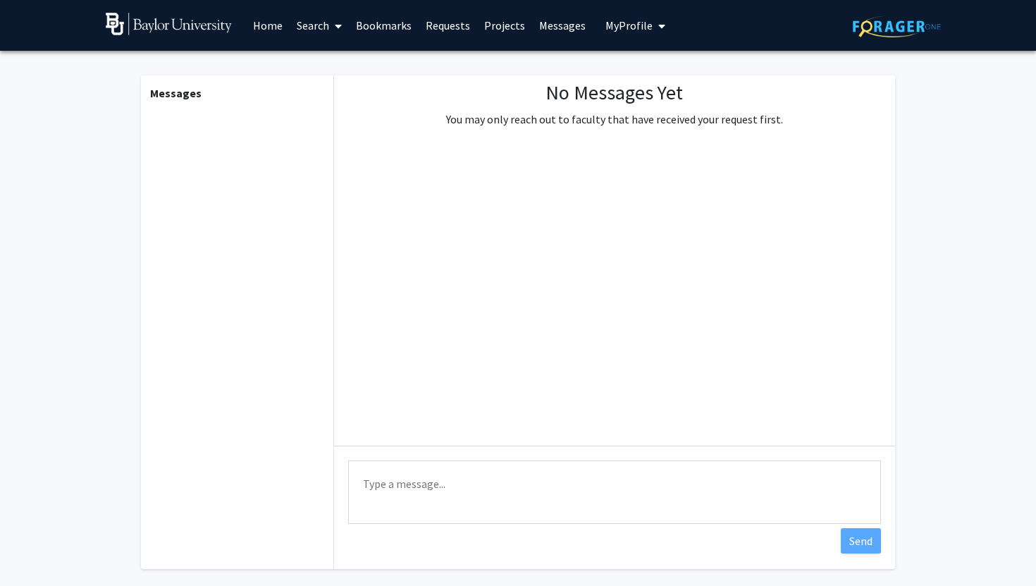
click at [521, 25] on link "Projects" at bounding box center [504, 25] width 55 height 49
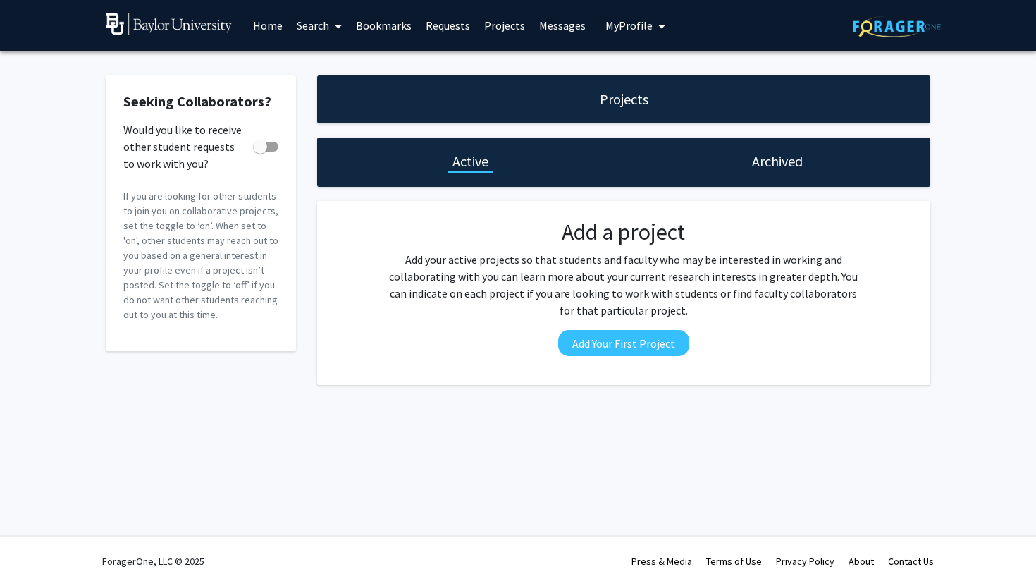
click at [441, 20] on link "Requests" at bounding box center [448, 25] width 59 height 49
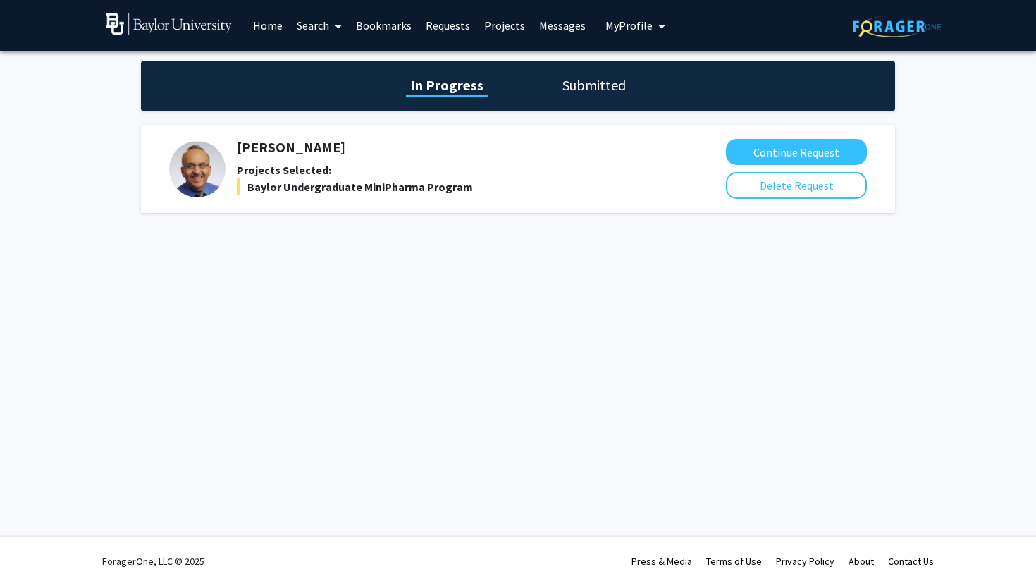
click at [363, 32] on link "Bookmarks" at bounding box center [384, 25] width 70 height 49
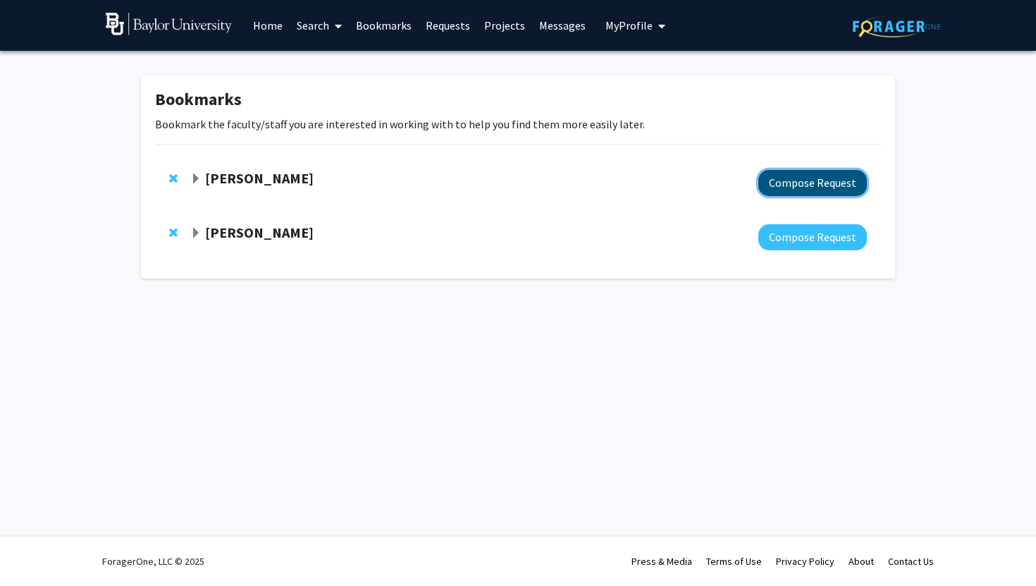
click at [808, 178] on button "Compose Request" at bounding box center [812, 183] width 109 height 26
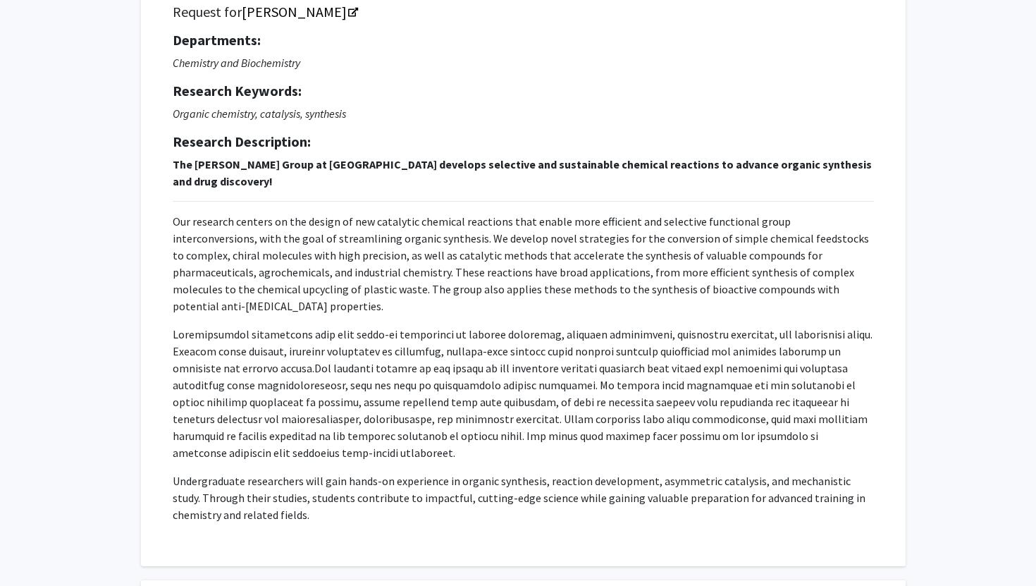
scroll to position [130, 0]
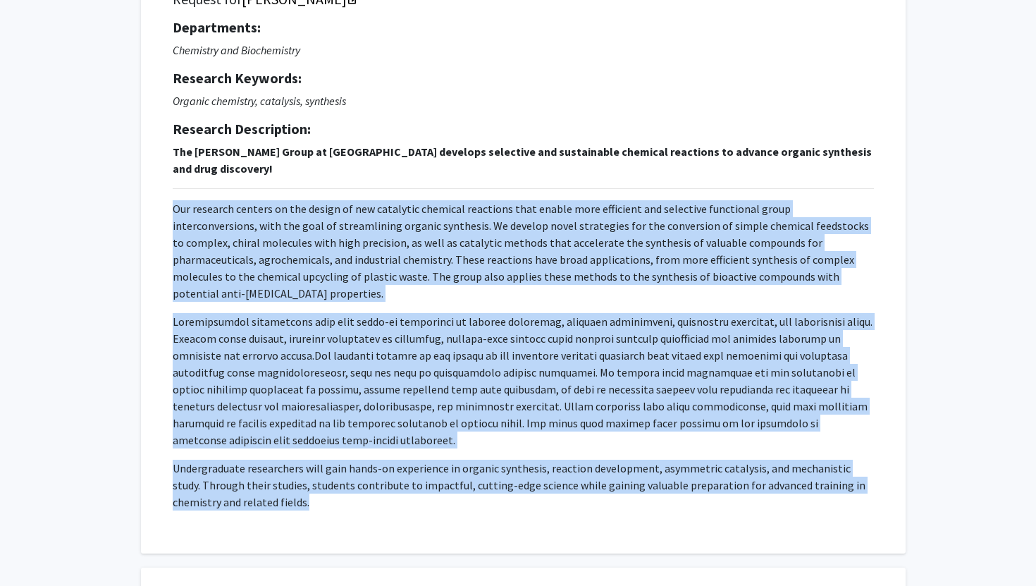
drag, startPoint x: 170, startPoint y: 206, endPoint x: 311, endPoint y: 506, distance: 331.7
click at [311, 506] on div "Request for [PERSON_NAME] Departments: Chemistry and Biochemistry Research Keyw…" at bounding box center [523, 256] width 729 height 559
copy p "Lor ipsumdol sitamet co adi elitse do eiu temporinc utlabore etdolorem aliq eni…"
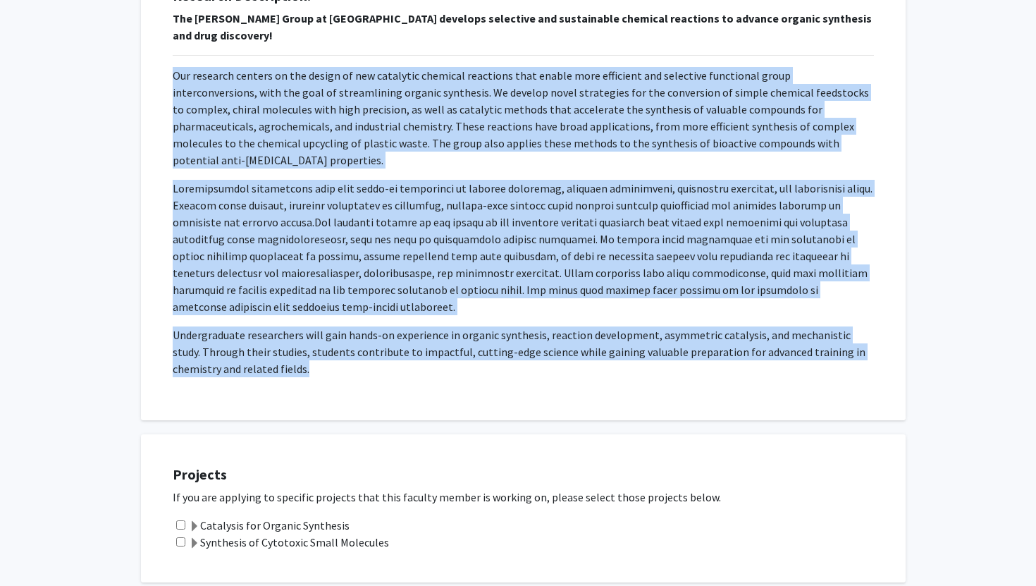
scroll to position [266, 0]
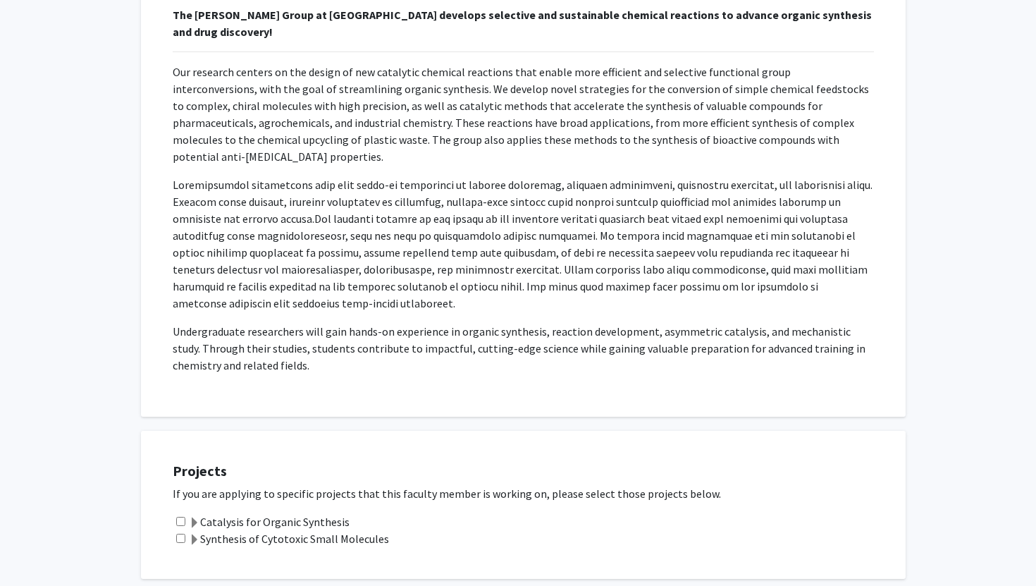
click at [196, 534] on span at bounding box center [194, 539] width 11 height 11
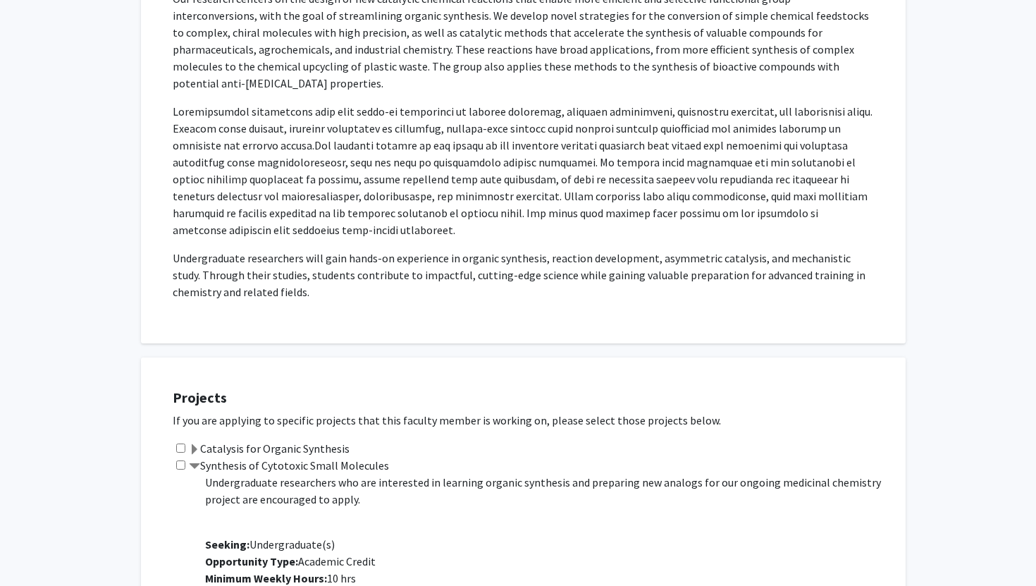
scroll to position [9, 0]
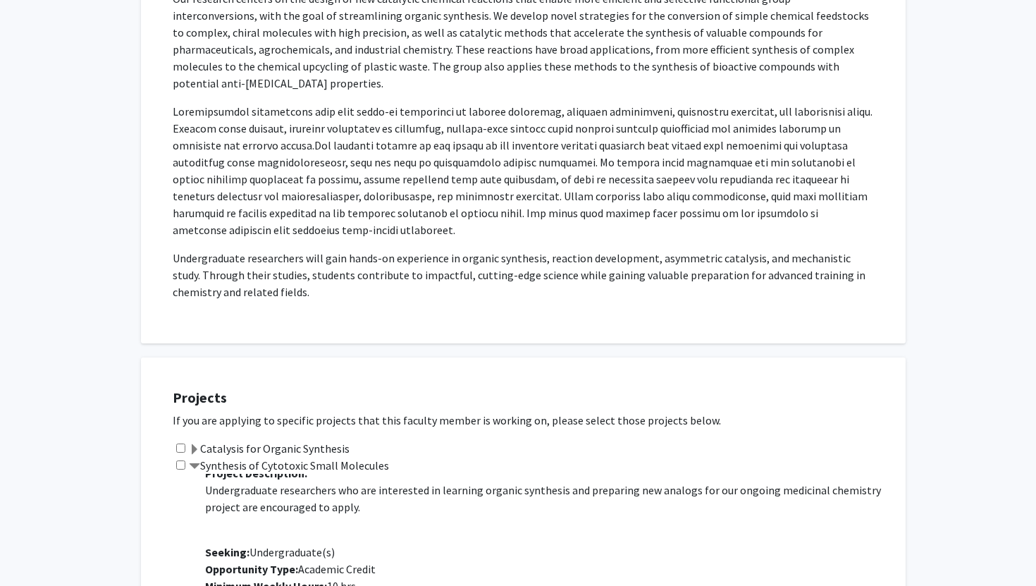
click at [200, 440] on label "Catalysis for Organic Synthesis" at bounding box center [269, 448] width 161 height 17
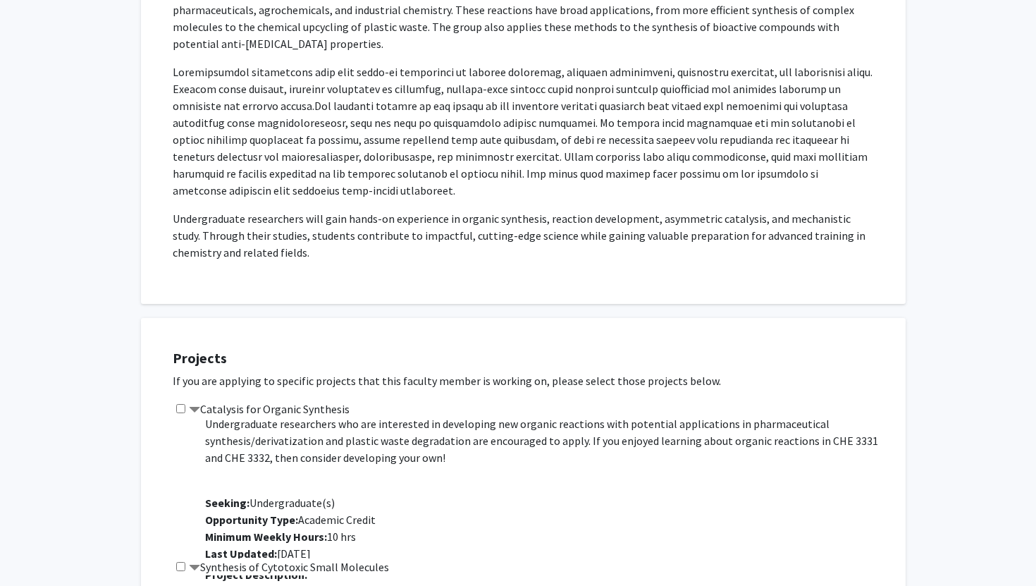
scroll to position [21, 0]
click at [193, 405] on span at bounding box center [194, 410] width 11 height 11
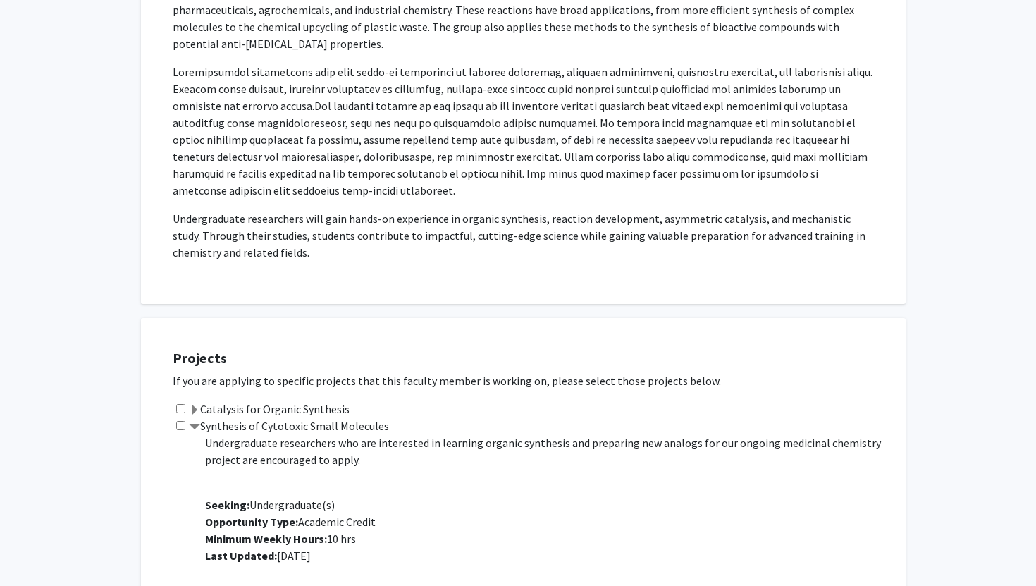
scroll to position [12, 0]
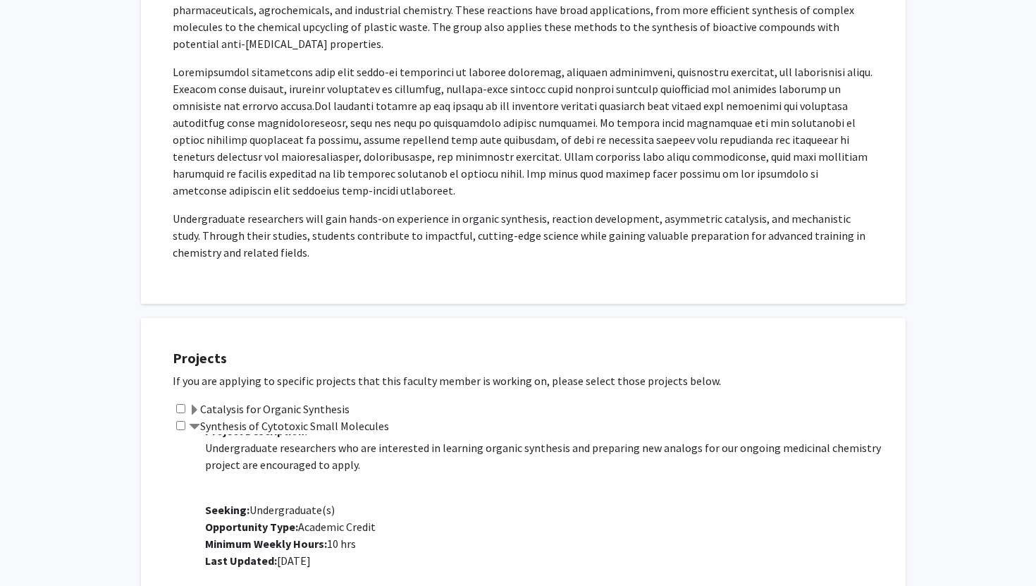
click at [186, 417] on div "Synthesis of Cytotoxic Small Molecules Project Description: Undergraduate resea…" at bounding box center [532, 496] width 719 height 158
click at [180, 421] on input "checkbox" at bounding box center [180, 425] width 9 height 9
checkbox input "true"
click at [192, 405] on span at bounding box center [194, 410] width 11 height 11
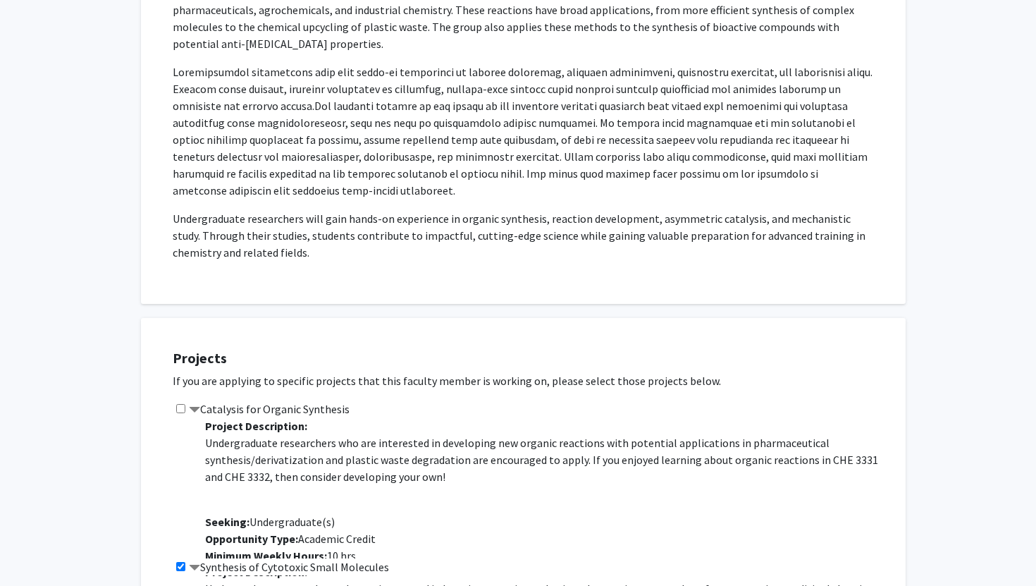
click at [192, 405] on span at bounding box center [194, 410] width 11 height 11
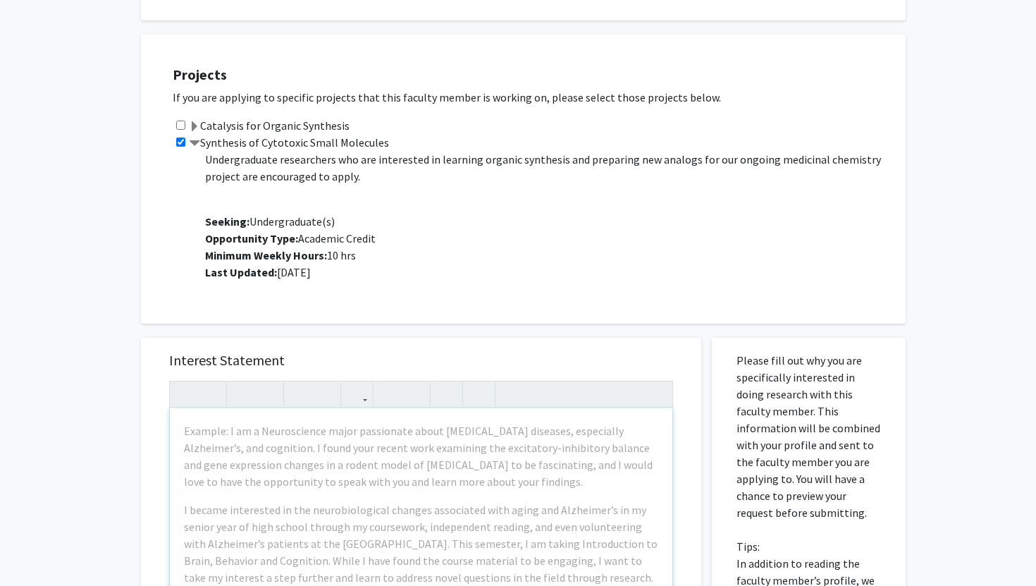
scroll to position [664, 0]
drag, startPoint x: 204, startPoint y: 124, endPoint x: 426, endPoint y: 123, distance: 222.7
click at [426, 133] on div "Synthesis of Cytotoxic Small Molecules Project Description: Undergraduate resea…" at bounding box center [532, 212] width 719 height 158
copy label "Synthesis of Cytotoxic Small Molecules"
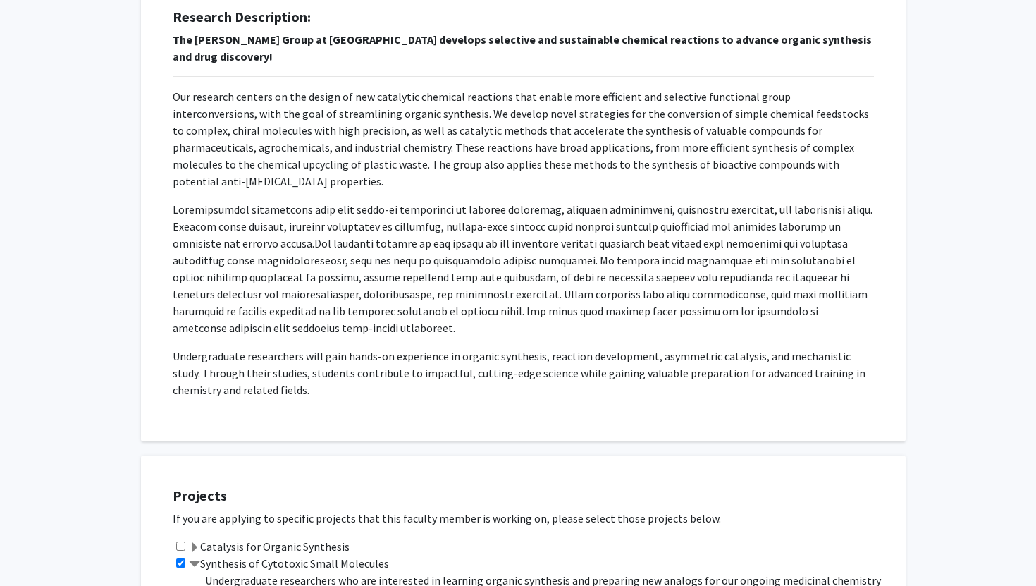
scroll to position [223, 0]
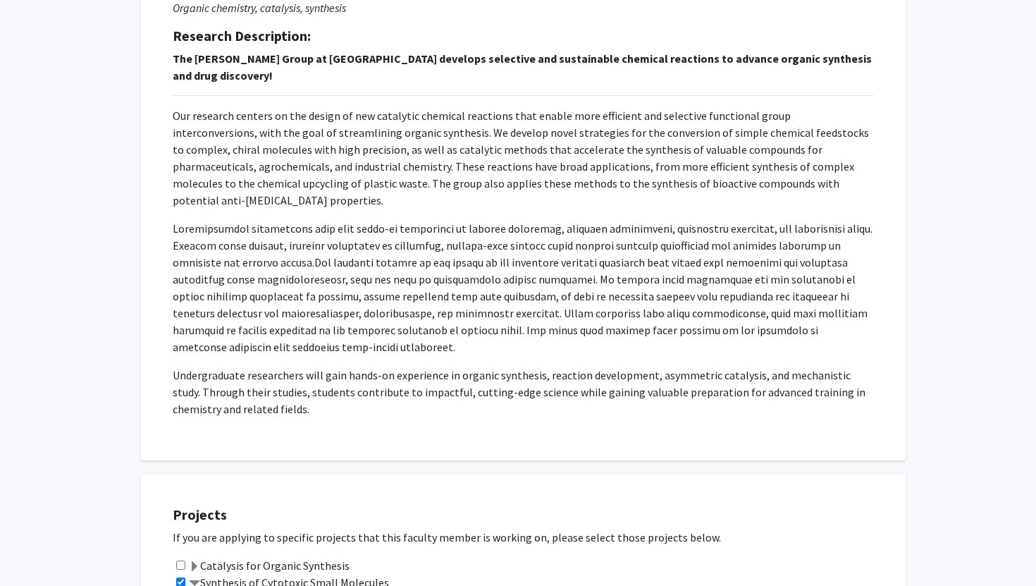
click at [488, 307] on p at bounding box center [523, 287] width 701 height 135
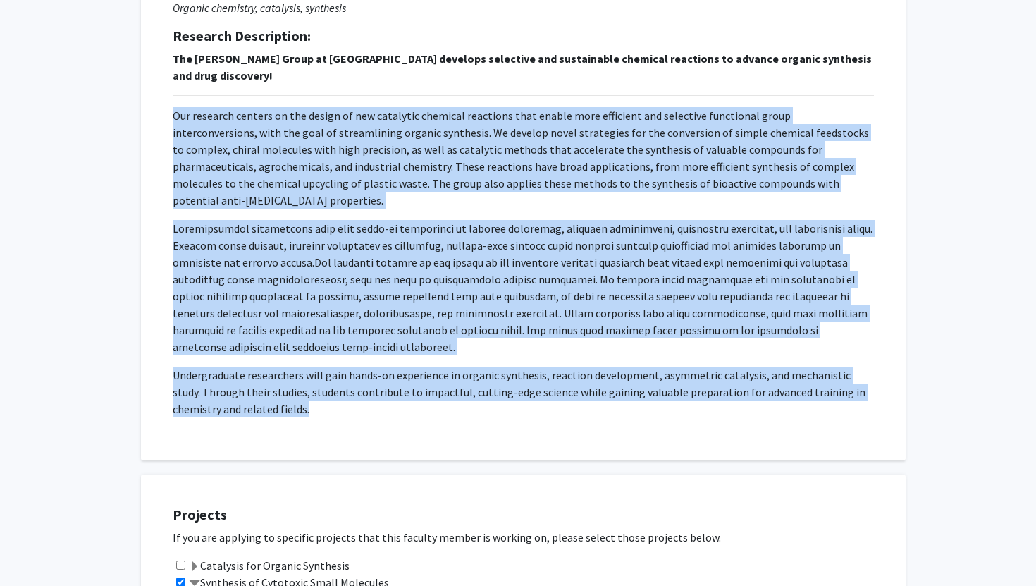
drag, startPoint x: 165, startPoint y: 106, endPoint x: 271, endPoint y: 400, distance: 313.0
click at [271, 400] on div "Request for [PERSON_NAME] Departments: Chemistry and Biochemistry Research Keyw…" at bounding box center [523, 163] width 729 height 559
copy p "Lor ipsumdol sitamet co adi elitse do eiu temporinc utlabore etdolorem aliq eni…"
